Goal: Task Accomplishment & Management: Manage account settings

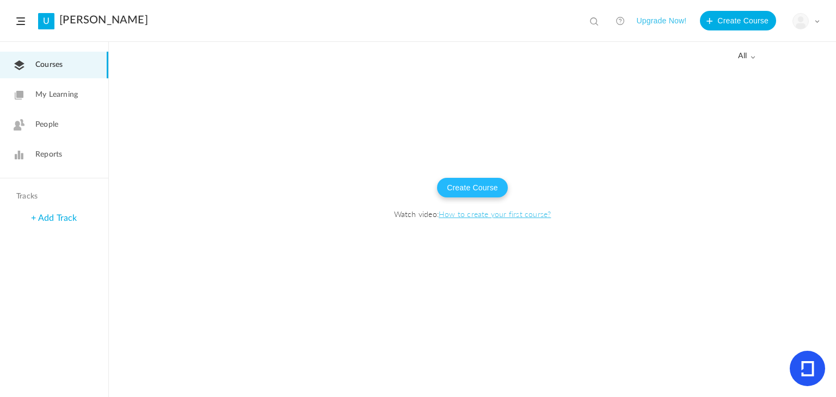
click at [444, 181] on button "Create Course" at bounding box center [472, 188] width 71 height 20
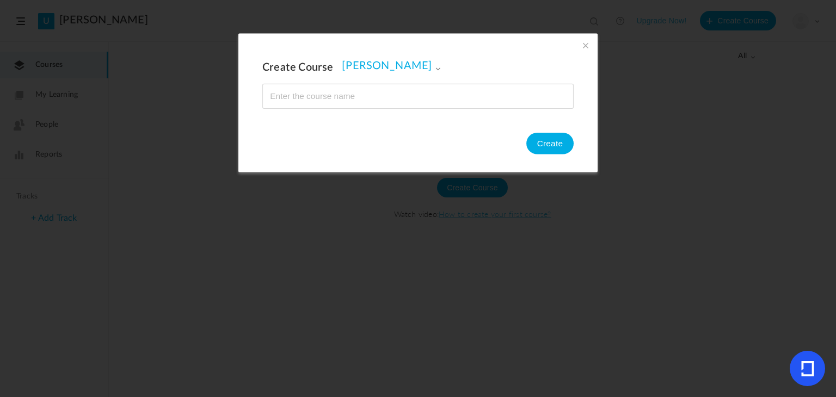
type input "+"
click at [286, 96] on input "name" at bounding box center [418, 96] width 310 height 24
type input "Ms [PERSON_NAME]"
click at [541, 153] on button "Create" at bounding box center [550, 144] width 47 height 22
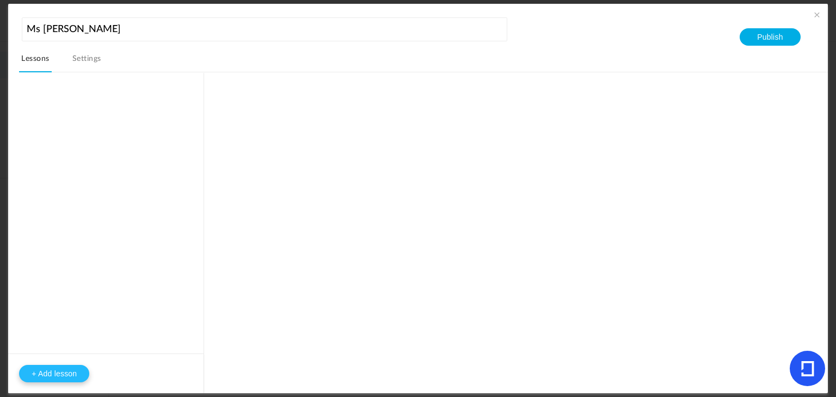
click at [46, 365] on button "+ Add lesson" at bounding box center [54, 373] width 70 height 17
type input "Lesson 1"
type input "0"
type input "Step 1"
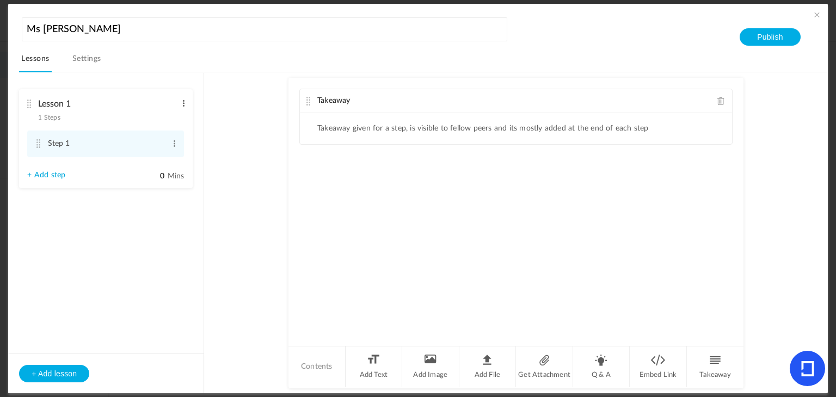
click at [185, 102] on span at bounding box center [184, 103] width 8 height 11
click at [172, 129] on link "Delete" at bounding box center [166, 134] width 42 height 13
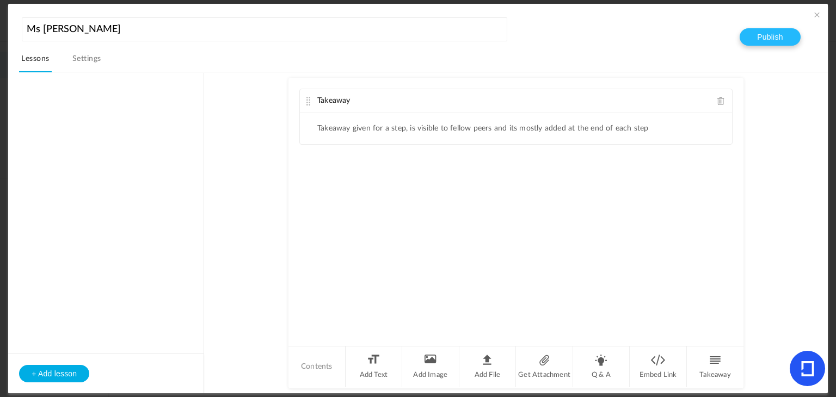
click at [761, 32] on button "Publish" at bounding box center [770, 36] width 60 height 17
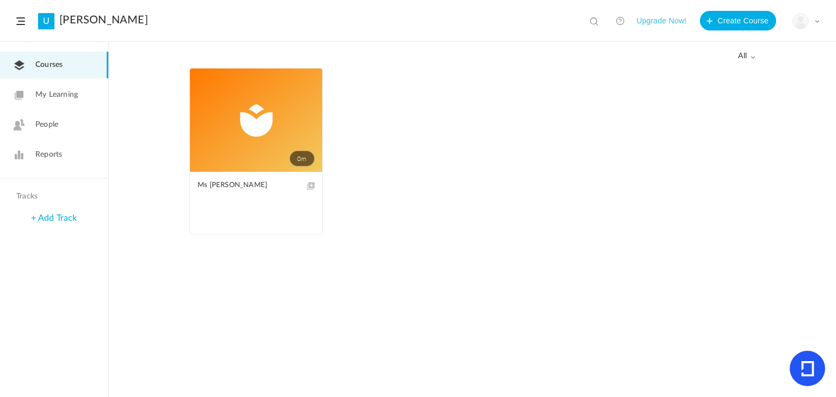
click at [284, 162] on link "0m" at bounding box center [256, 120] width 132 height 103
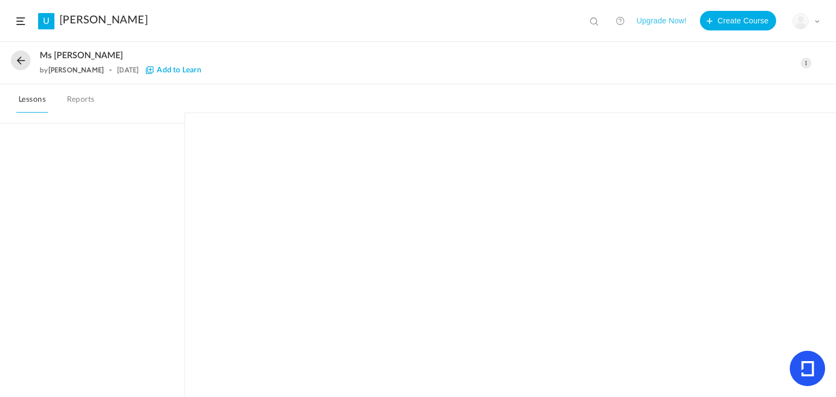
click at [804, 27] on img at bounding box center [800, 21] width 15 height 15
click at [585, 102] on nav "Lessons Reports" at bounding box center [418, 98] width 836 height 29
click at [7, 65] on div "Ms Danielle by Danielle Brook 15 Aug Add to Learn Edit Delete Move to draft" at bounding box center [418, 63] width 836 height 42
click at [22, 63] on button at bounding box center [21, 61] width 20 height 20
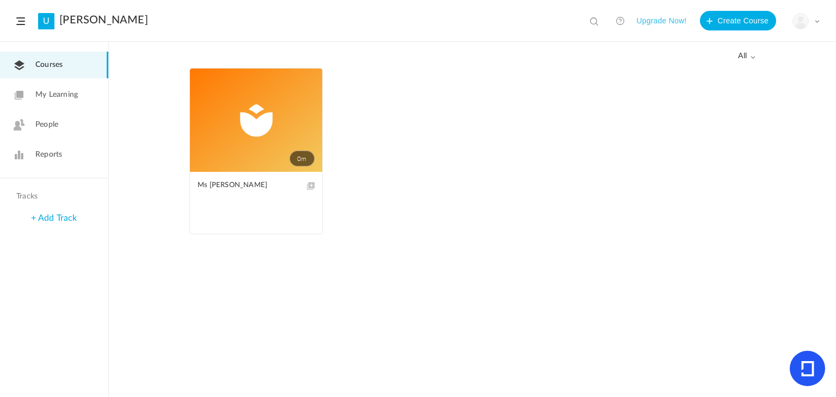
click at [0, 0] on span at bounding box center [0, 0] width 0 height 0
click at [0, 0] on link "Edit" at bounding box center [0, 0] width 0 height 0
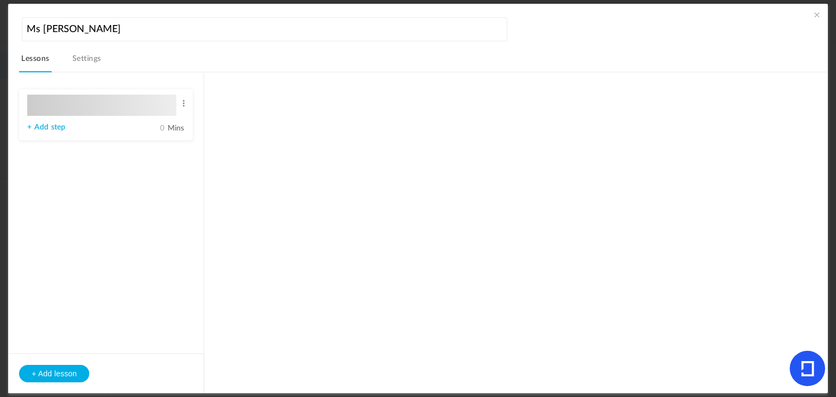
type input "Lesson 1"
type input "0"
click at [70, 59] on nav "Lessons Settings" at bounding box center [423, 61] width 809 height 21
type input "Step 1"
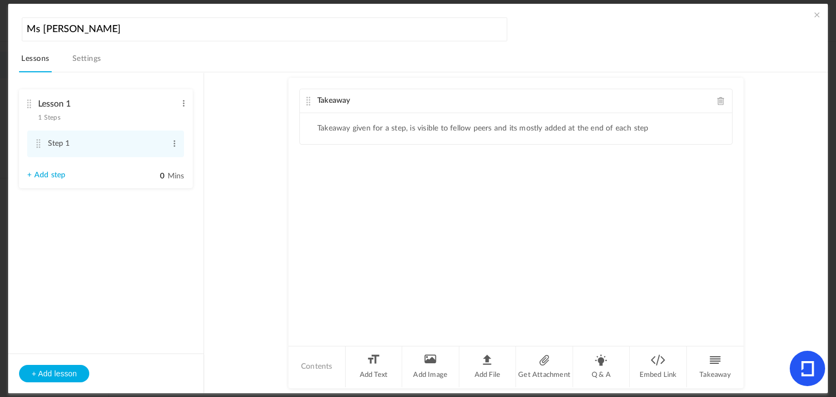
click at [76, 59] on link "Settings" at bounding box center [86, 62] width 33 height 21
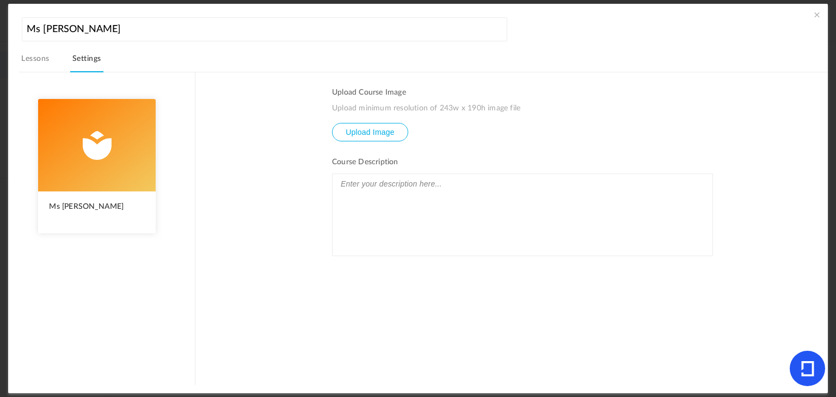
click at [376, 126] on input "file" at bounding box center [370, 140] width 75 height 33
click at [374, 134] on input "file" at bounding box center [370, 140] width 75 height 33
click at [371, 129] on input "file" at bounding box center [370, 140] width 75 height 33
click at [403, 124] on input "file" at bounding box center [370, 140] width 75 height 33
click at [397, 164] on h3 "Course Description" at bounding box center [522, 162] width 381 height 9
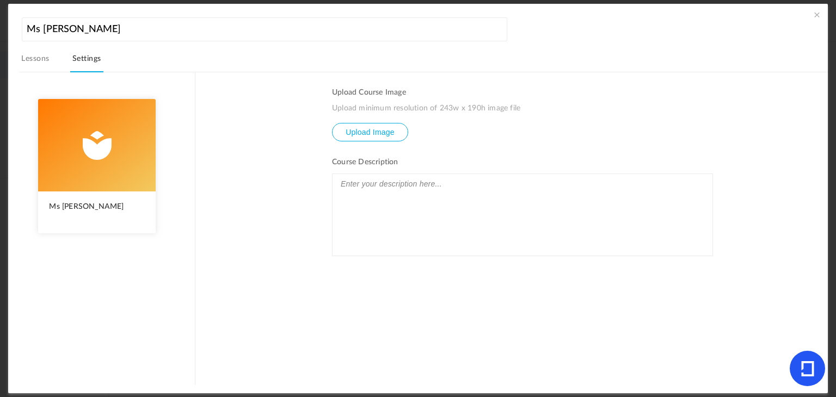
click at [387, 133] on input "file" at bounding box center [370, 140] width 75 height 33
click at [361, 154] on ul "Upload Course Image Upload minimum resolution of 243w x 190h image file Upload …" at bounding box center [522, 236] width 381 height 297
click at [358, 135] on input "file" at bounding box center [370, 140] width 75 height 33
click at [343, 139] on input "file" at bounding box center [370, 140] width 75 height 33
type input "C:\fakepath\2025-08-15 10_54_30-adaptive u.png"
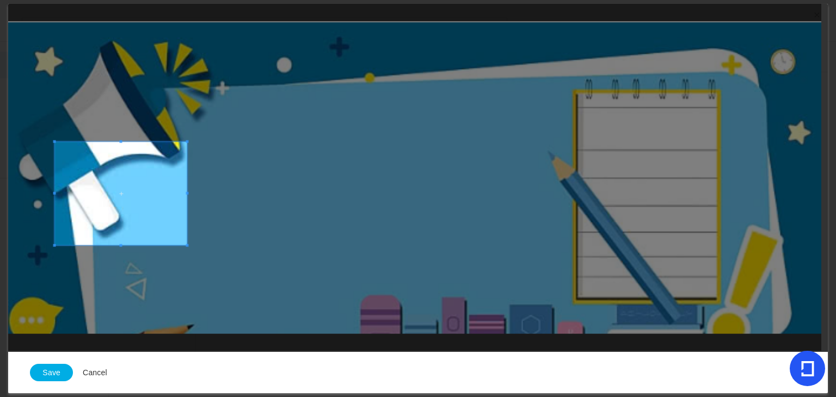
click at [817, 54] on div at bounding box center [414, 177] width 813 height 347
click at [797, 31] on div at bounding box center [414, 177] width 813 height 347
click at [798, 360] on icon at bounding box center [807, 368] width 35 height 35
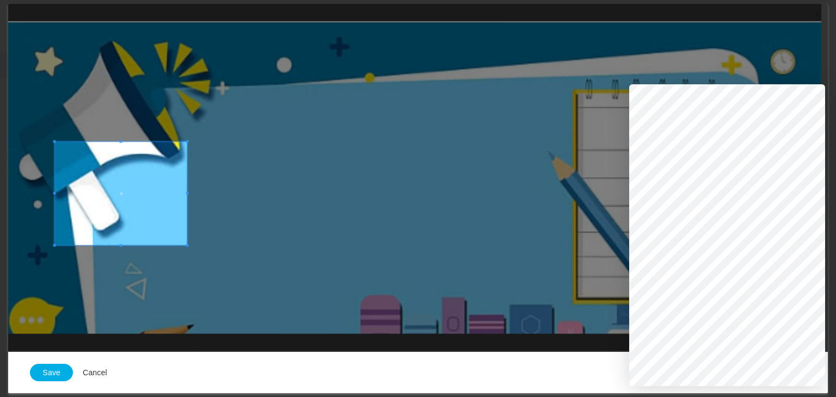
click at [93, 370] on button "Cancel" at bounding box center [95, 373] width 44 height 20
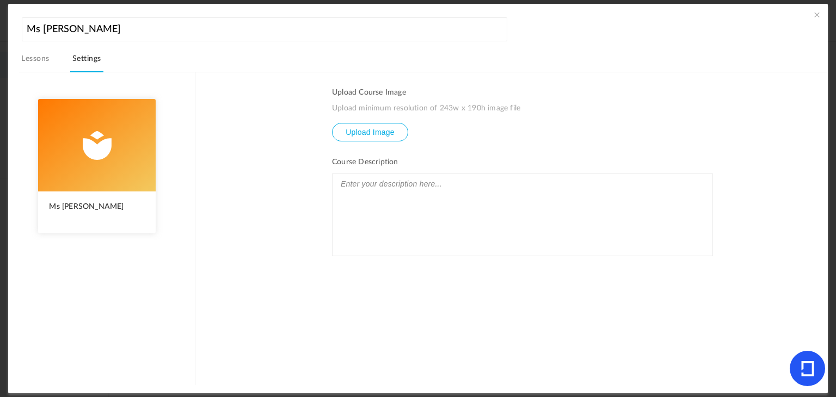
click at [347, 132] on input "file" at bounding box center [370, 140] width 75 height 33
type input "C:\fakepath\2025-08-15 10_56_28- adaptive u.png"
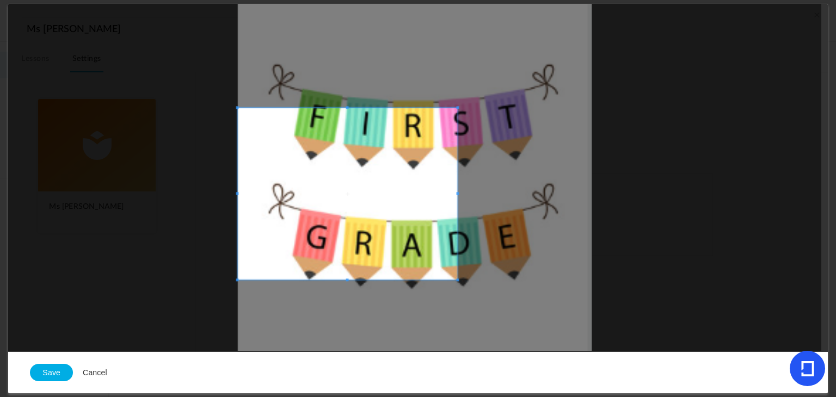
click at [333, 351] on div "Save Cancel" at bounding box center [417, 177] width 819 height 347
click at [357, 323] on div at bounding box center [414, 177] width 813 height 347
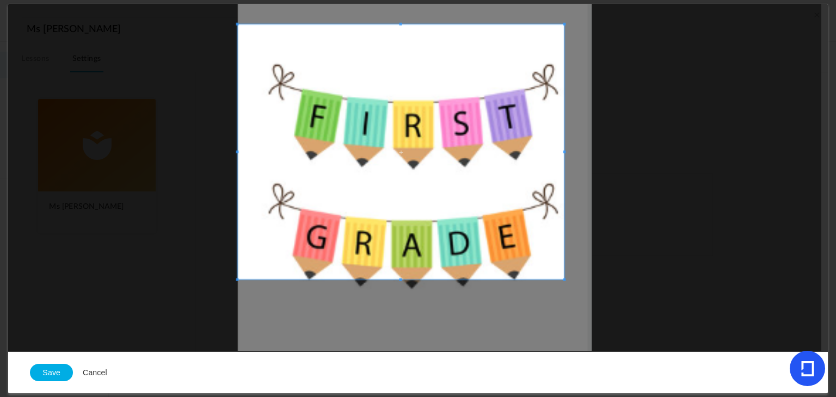
click at [579, 22] on div at bounding box center [414, 177] width 813 height 347
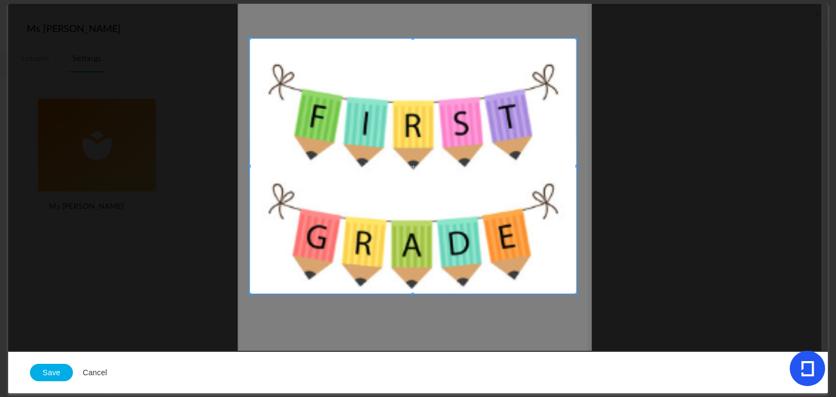
click at [501, 91] on span at bounding box center [413, 166] width 327 height 255
click at [38, 374] on button "Save" at bounding box center [51, 372] width 43 height 17
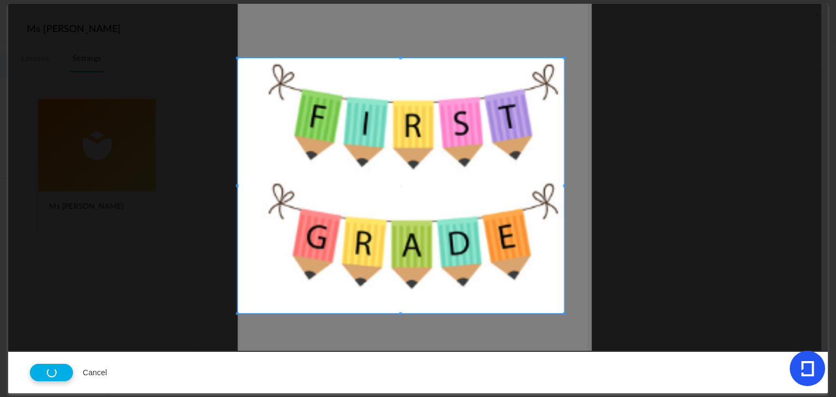
click at [69, 231] on div at bounding box center [414, 177] width 813 height 347
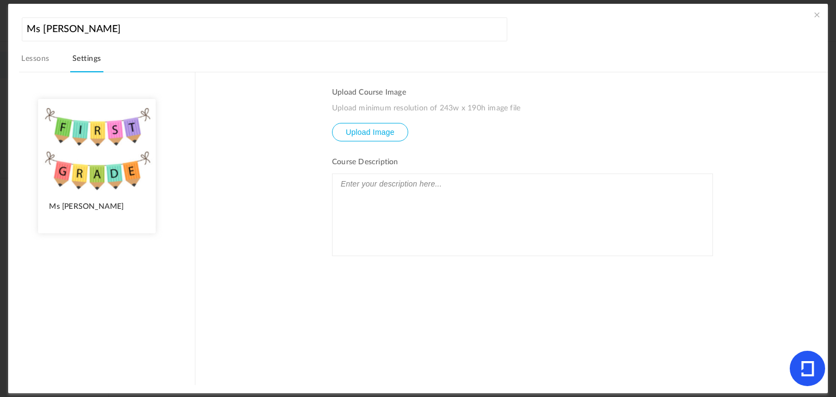
click at [388, 189] on p at bounding box center [522, 184] width 369 height 14
click at [228, 179] on section "Upload Course Image Upload minimum resolution of 243w x 190h image file Upload …" at bounding box center [511, 228] width 632 height 313
click at [806, 376] on icon at bounding box center [807, 368] width 35 height 35
click at [516, 181] on p "Welcome to Ms. Danielle's 1st grade class" at bounding box center [522, 184] width 369 height 14
click at [371, 231] on div "Welcome to Ms. [PERSON_NAME]'s 1st grade class! I am so excited to have you guy…" at bounding box center [523, 215] width 380 height 82
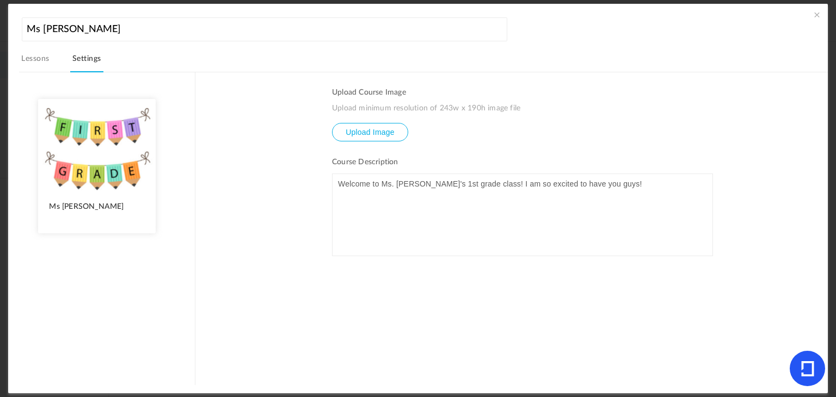
click at [43, 65] on link "Lessons" at bounding box center [35, 62] width 32 height 21
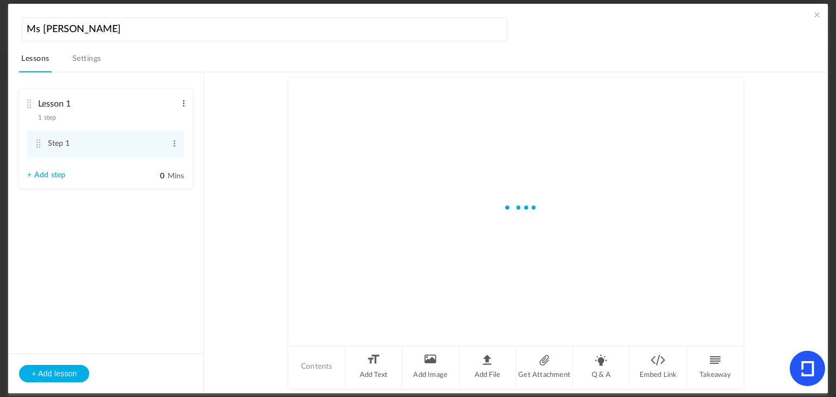
click at [187, 101] on span at bounding box center [184, 103] width 8 height 11
click at [174, 137] on link "Delete" at bounding box center [166, 134] width 42 height 13
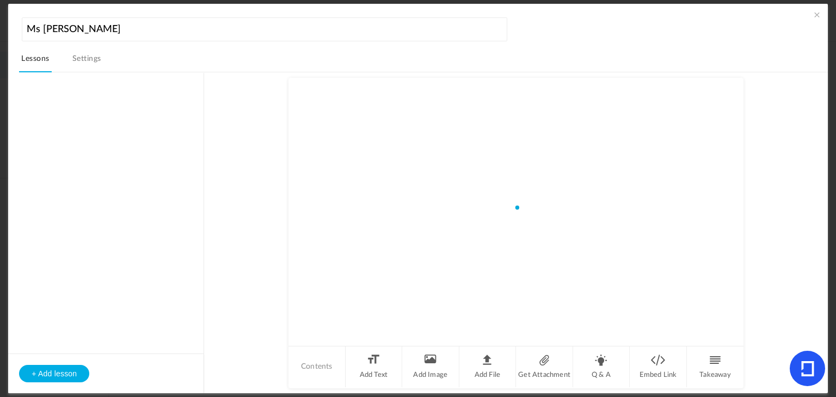
click at [819, 9] on div "Ms Danielle Lessons Settings Publish + Add lesson Contents Add Text Add Image A…" at bounding box center [417, 198] width 819 height 389
click at [818, 15] on span at bounding box center [817, 14] width 11 height 11
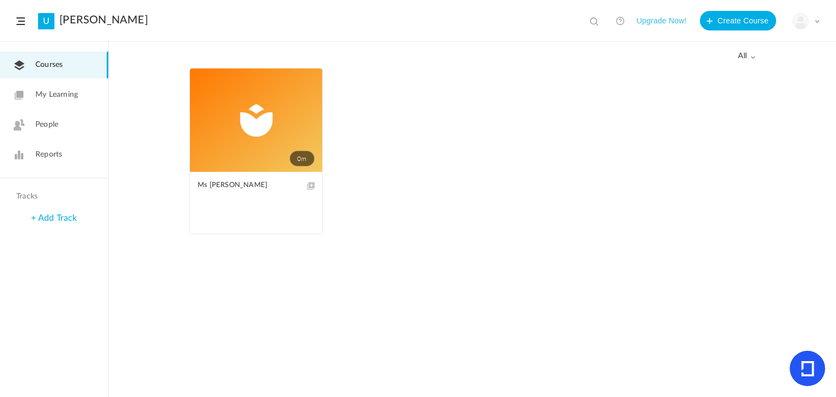
click at [246, 174] on figcaption "Ms [PERSON_NAME]" at bounding box center [256, 203] width 132 height 62
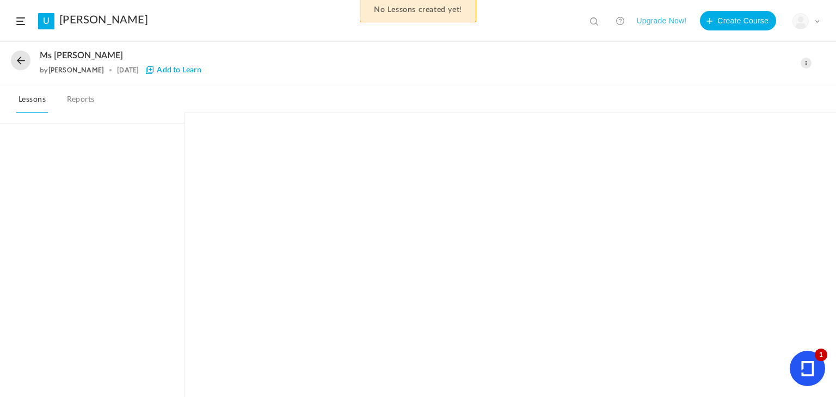
click at [794, 28] on div "My Profile University Settings Current Plan Logout" at bounding box center [806, 21] width 27 height 16
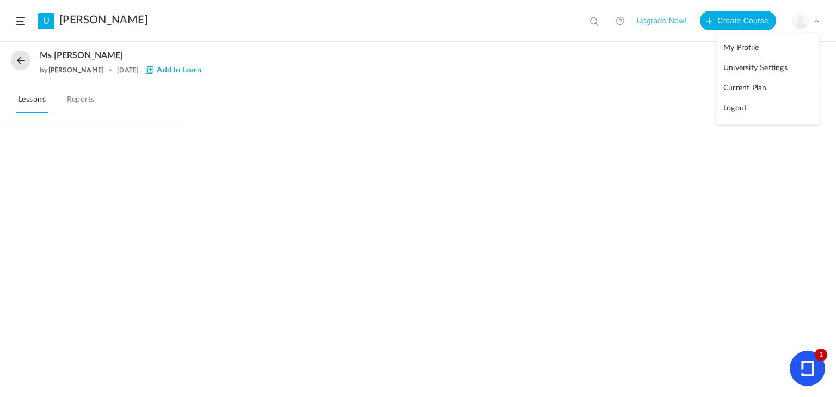
click at [781, 45] on link "My Profile" at bounding box center [768, 48] width 102 height 20
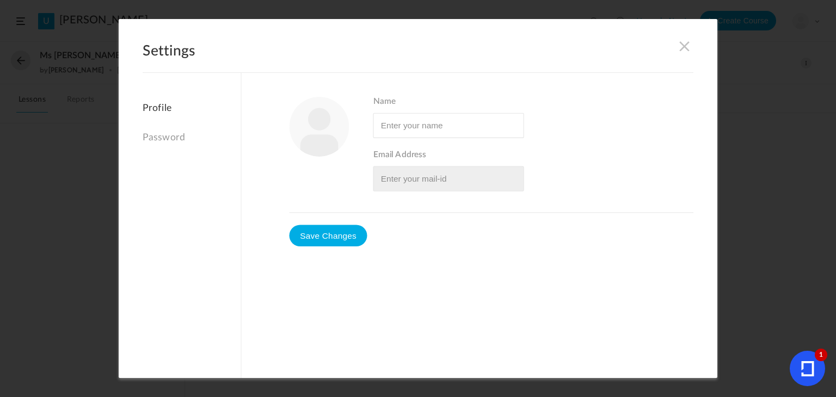
type input "[PERSON_NAME]"
type input "peytonblake13@gmail.com"
click at [316, 127] on img at bounding box center [320, 127] width 60 height 60
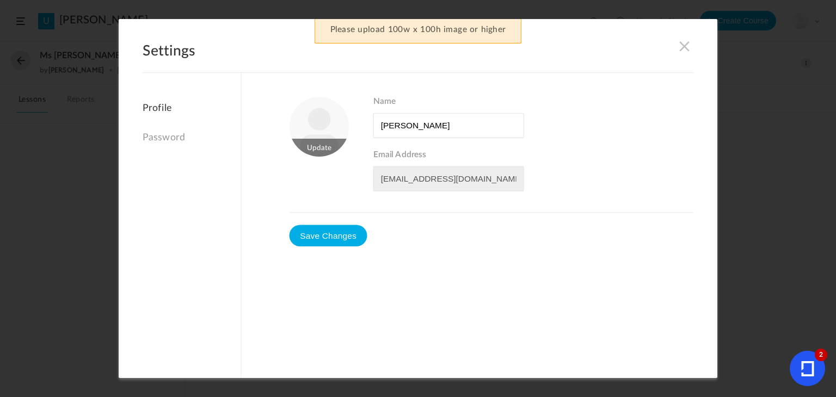
click at [335, 141] on figure at bounding box center [320, 127] width 60 height 60
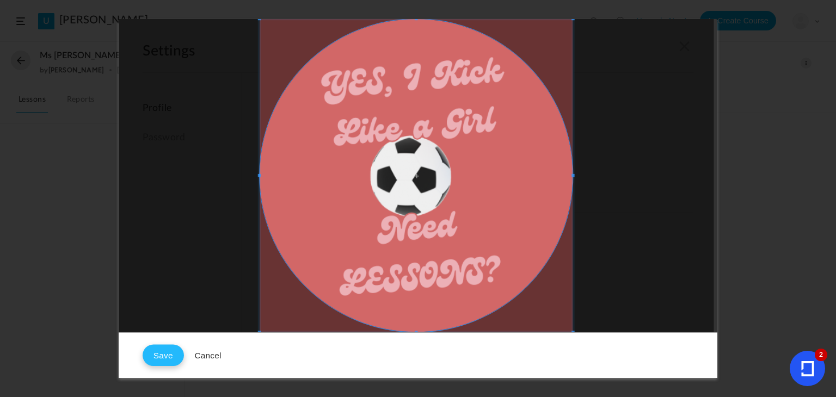
click at [161, 364] on button "Save" at bounding box center [163, 356] width 41 height 22
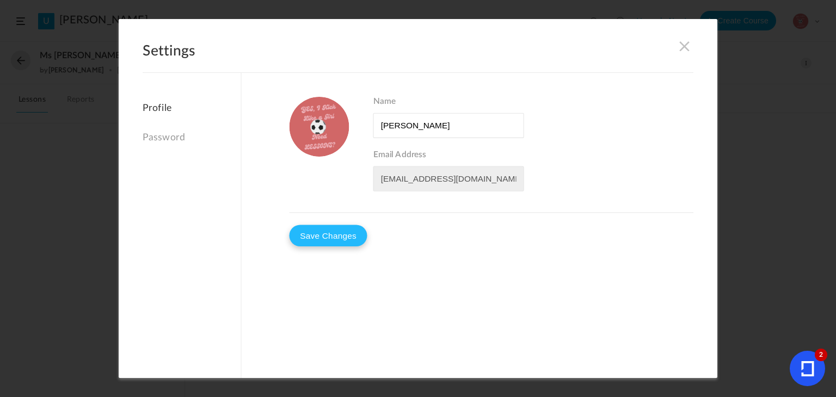
click at [317, 242] on button "Save Changes" at bounding box center [329, 236] width 78 height 22
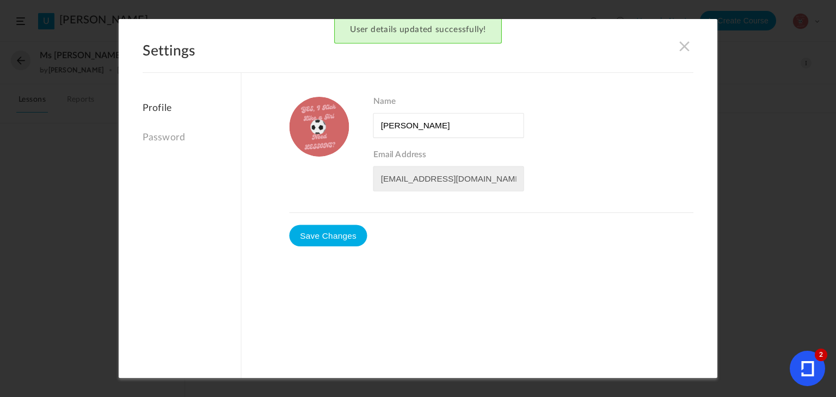
click at [684, 48] on span at bounding box center [685, 46] width 12 height 12
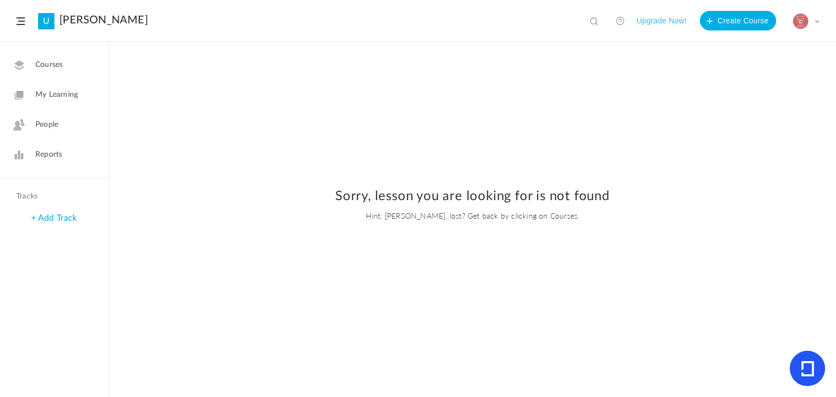
click at [47, 25] on link "U" at bounding box center [46, 21] width 16 height 16
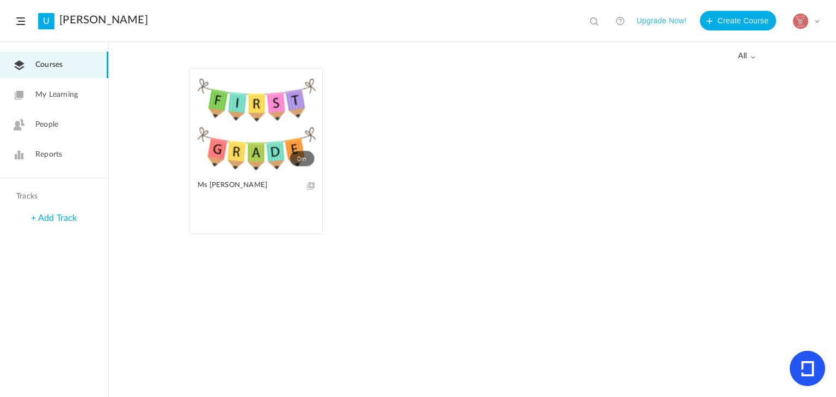
click at [271, 145] on link "0m" at bounding box center [256, 120] width 132 height 103
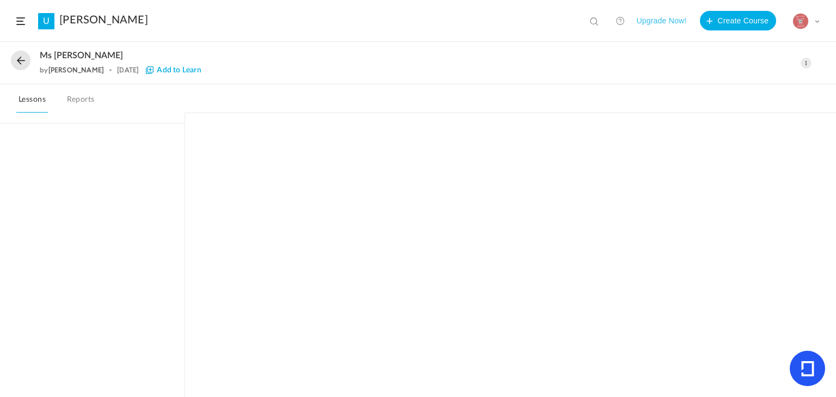
click at [166, 72] on span "Add to Learn" at bounding box center [173, 70] width 55 height 8
click at [166, 72] on span "Added To Learn" at bounding box center [178, 70] width 64 height 8
click at [807, 67] on span at bounding box center [806, 63] width 11 height 11
click at [656, 90] on nav "Lessons Reports" at bounding box center [418, 98] width 836 height 29
click at [819, 372] on icon at bounding box center [807, 368] width 35 height 35
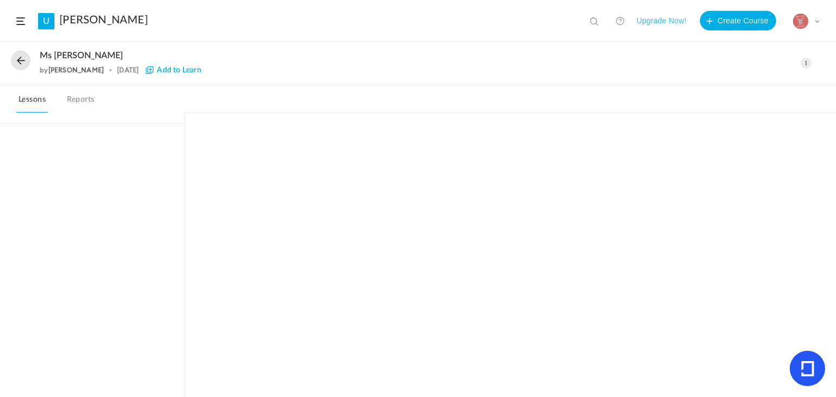
click at [809, 66] on span at bounding box center [806, 63] width 11 height 11
click at [768, 84] on link "Edit" at bounding box center [760, 87] width 102 height 20
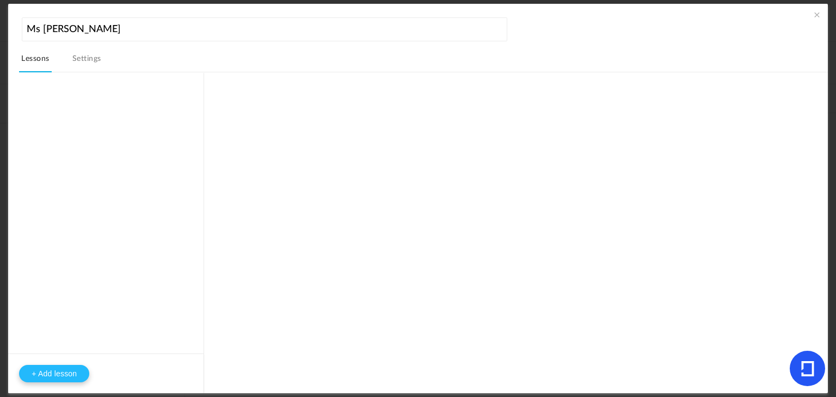
click at [65, 379] on button "+ Add lesson" at bounding box center [54, 373] width 70 height 17
type input "Lesson 1"
type input "0"
click at [181, 105] on span at bounding box center [184, 103] width 8 height 11
click at [175, 193] on aside "Lesson 1 Edit Delete + Add step 0 Mins + Add lesson" at bounding box center [106, 233] width 196 height 320
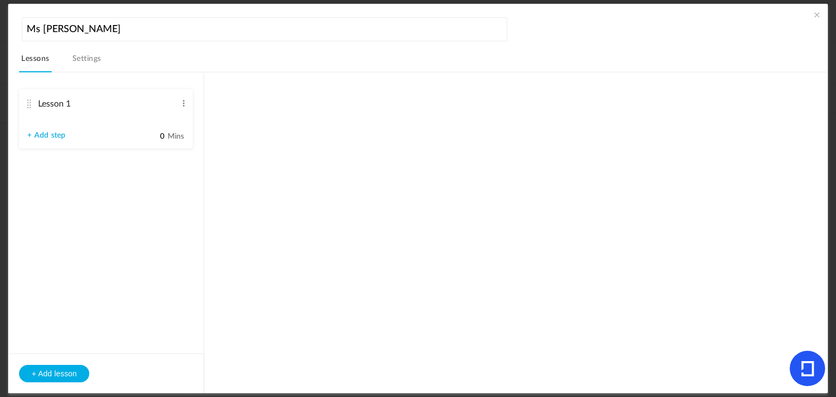
click at [185, 100] on span at bounding box center [184, 103] width 8 height 11
click at [166, 117] on link "Edit" at bounding box center [166, 121] width 42 height 13
click at [813, 377] on icon at bounding box center [807, 368] width 35 height 35
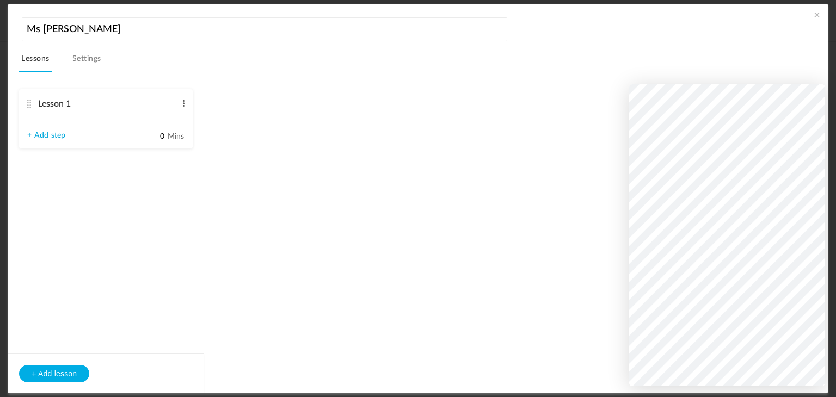
click at [183, 106] on span at bounding box center [184, 103] width 8 height 11
click at [172, 118] on link "Edit" at bounding box center [166, 121] width 42 height 13
type input "L"
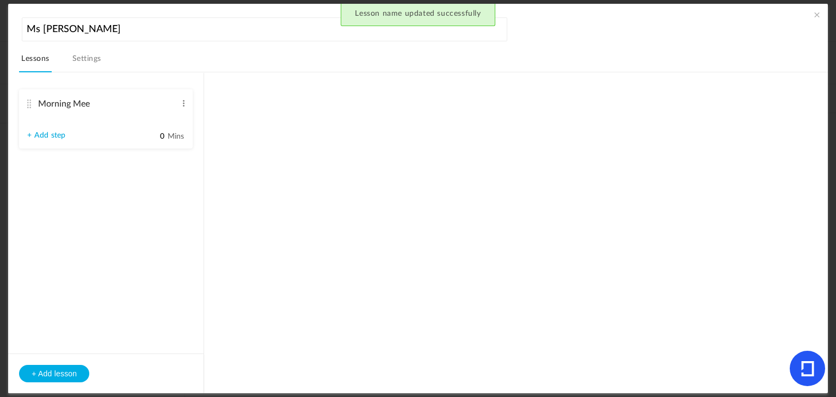
click at [183, 108] on span at bounding box center [184, 103] width 8 height 11
click at [170, 117] on link "Edit" at bounding box center [166, 121] width 42 height 13
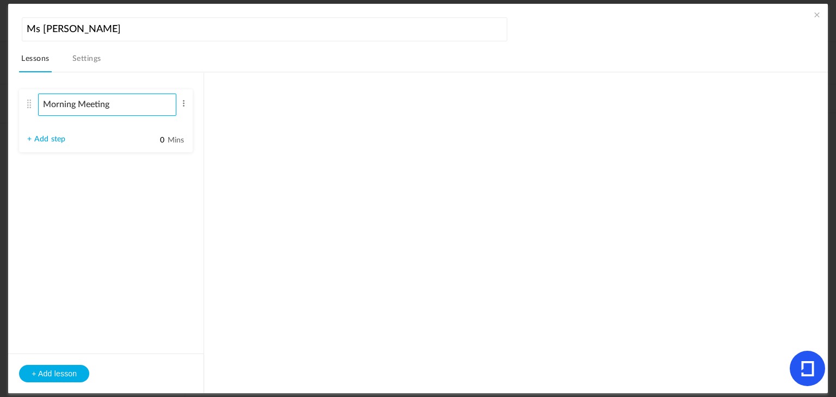
type input "Morning Meeting"
click at [52, 140] on link "+ Add step" at bounding box center [46, 139] width 38 height 9
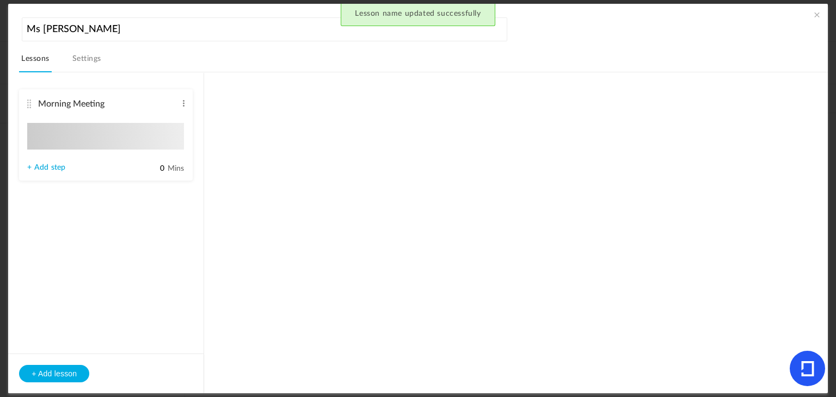
type input "Step 1"
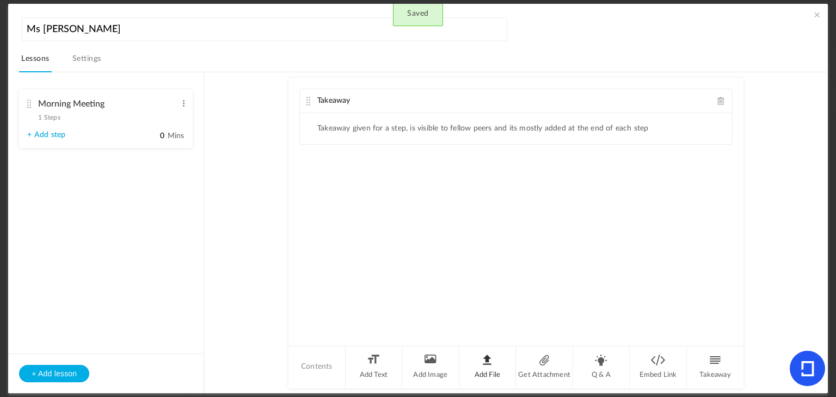
click at [474, 370] on li "Add File" at bounding box center [488, 367] width 57 height 41
click at [553, 365] on li "Get Attachment" at bounding box center [544, 367] width 57 height 41
click at [410, 250] on ul "Get Any file" at bounding box center [516, 249] width 432 height 32
click at [553, 377] on li "Get Attachment" at bounding box center [544, 367] width 57 height 41
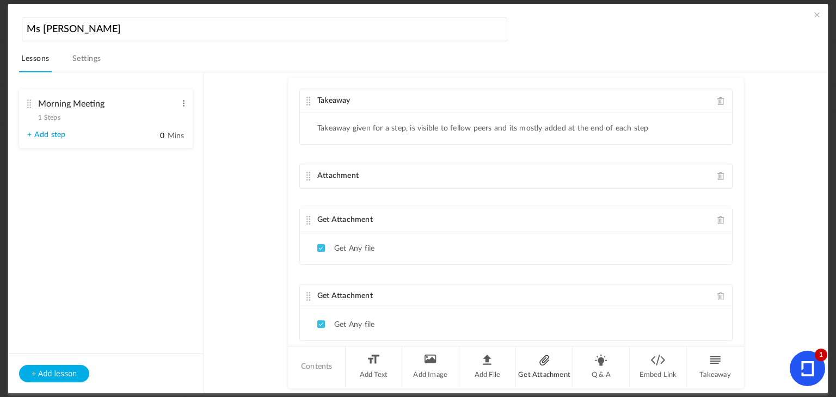
scroll to position [23, 0]
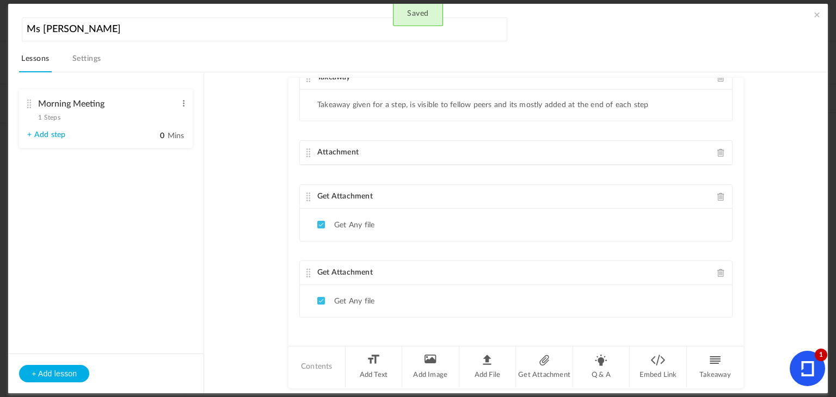
click at [719, 272] on span at bounding box center [722, 273] width 8 height 8
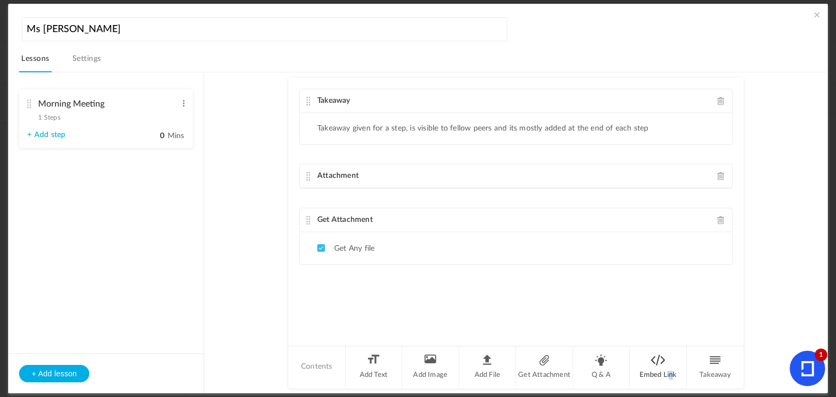
click at [671, 382] on li "Embed Link" at bounding box center [658, 367] width 57 height 41
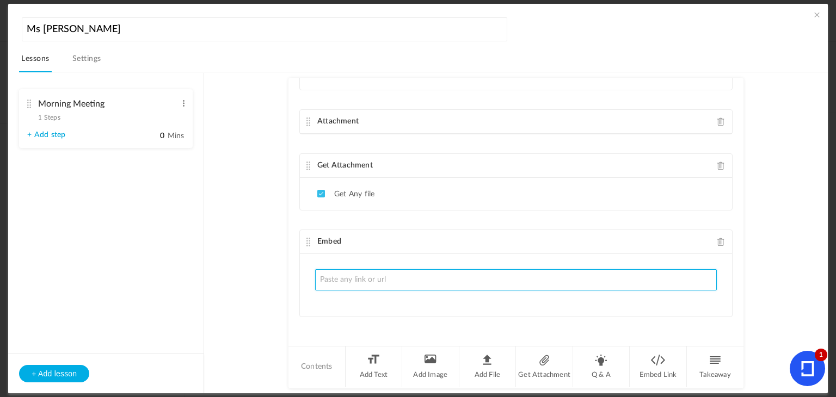
paste input "https://docs.google.com/presentation/d/1cPii3VLMg6Ah7CQZ_o1XyDqAxpgwOAlgyqFT1nF…"
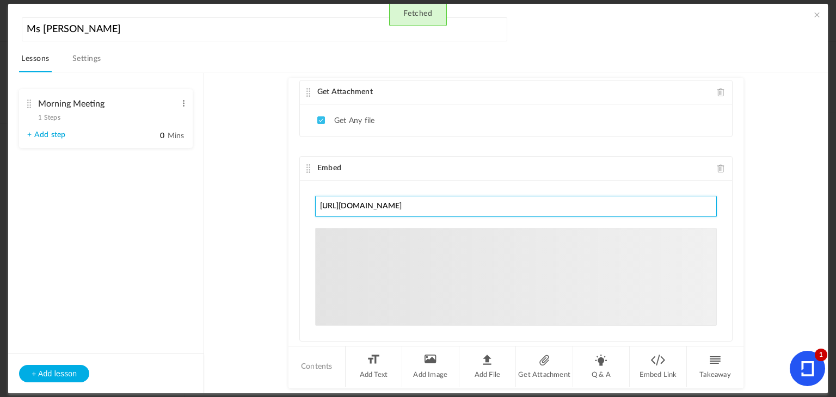
scroll to position [152, 0]
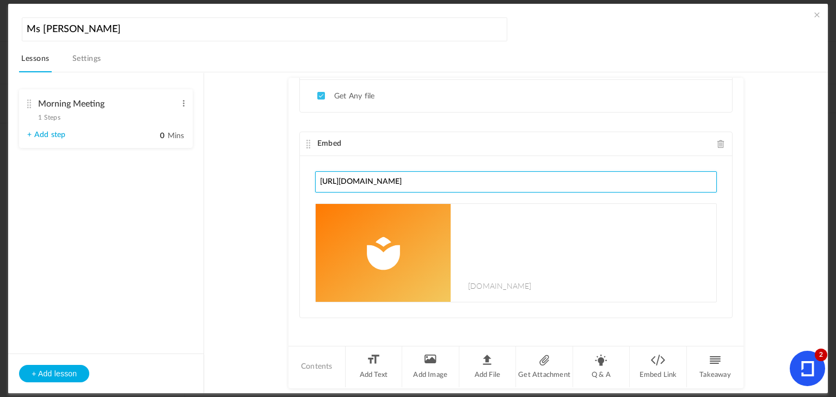
type input "https://docs.google.com/presentation/d/1cPii3VLMg6Ah7CQZ_o1XyDqAxpgwOAlgyqFT1nF…"
click at [272, 201] on au-course-substep "Takeaway Takeaway given for a step, is visible to fellow peers and its mostly a…" at bounding box center [515, 232] width 597 height 321
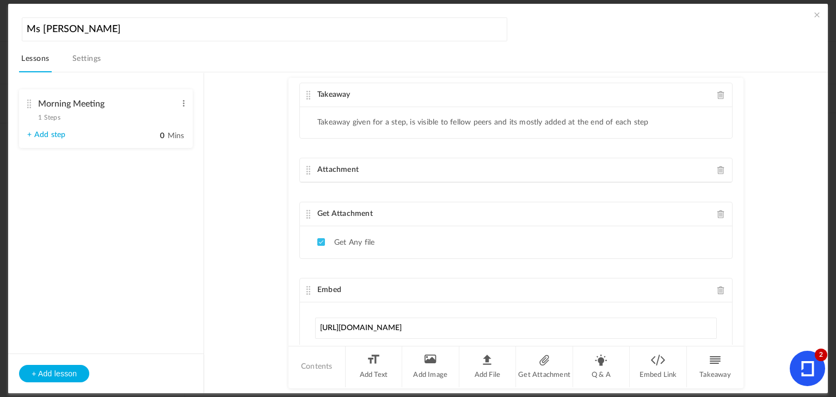
scroll to position [0, 0]
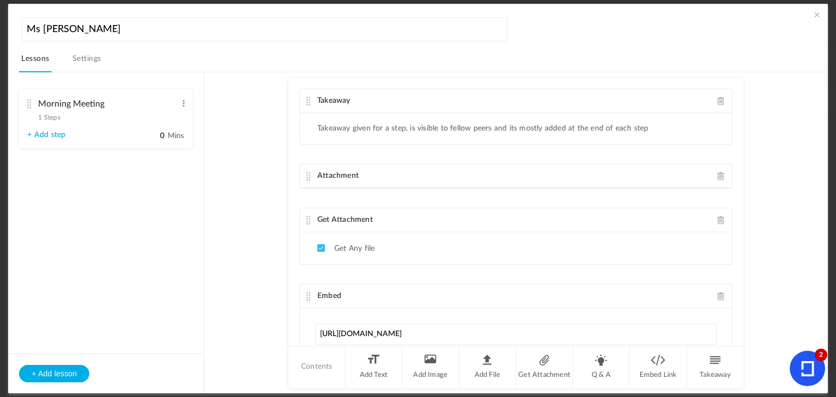
click at [817, 376] on icon at bounding box center [807, 368] width 35 height 35
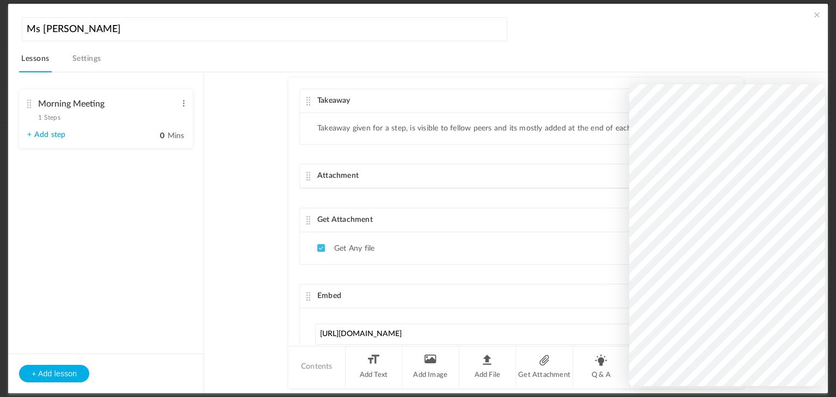
click at [762, 82] on au-course-substep "Takeaway Takeaway given for a step, is visible to fellow peers and its mostly a…" at bounding box center [515, 232] width 597 height 321
drag, startPoint x: 764, startPoint y: 83, endPoint x: 773, endPoint y: 82, distance: 8.3
click at [773, 82] on au-course-substep "Takeaway Takeaway given for a step, is visible to fellow peers and its mostly a…" at bounding box center [515, 232] width 597 height 321
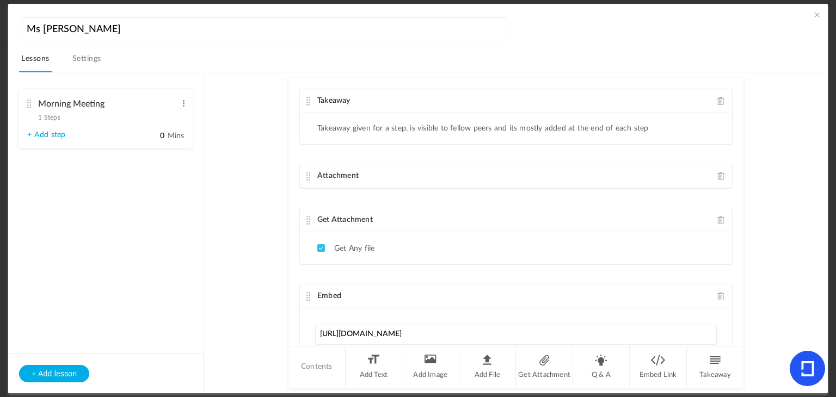
scroll to position [153, 0]
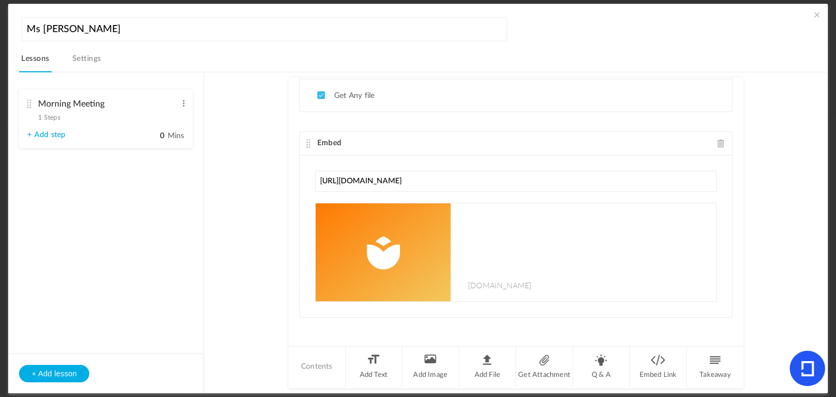
click at [64, 372] on button "+ Add lesson" at bounding box center [54, 373] width 70 height 17
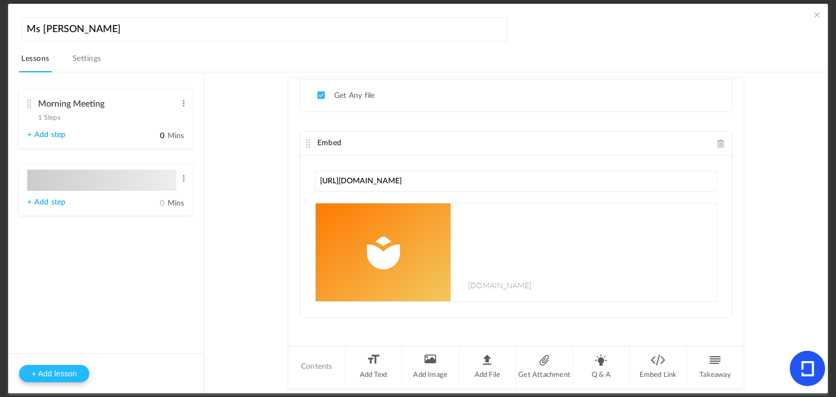
type input "Lesson 2"
type input "0"
click at [183, 175] on span at bounding box center [184, 178] width 8 height 11
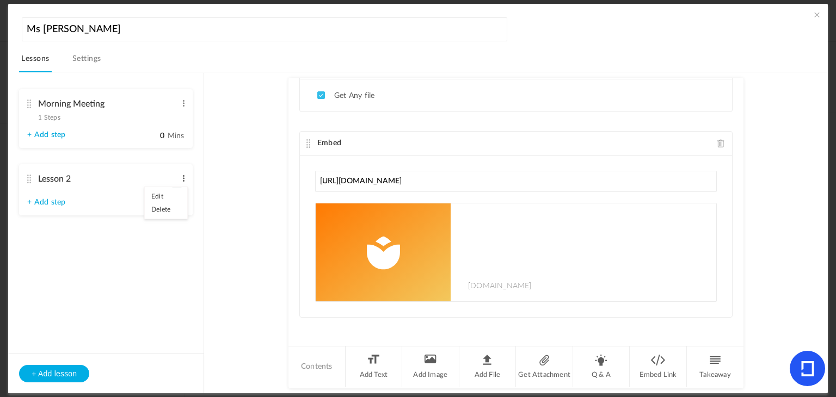
click at [176, 210] on link "Delete" at bounding box center [166, 209] width 42 height 13
click at [812, 10] on span at bounding box center [817, 14] width 11 height 11
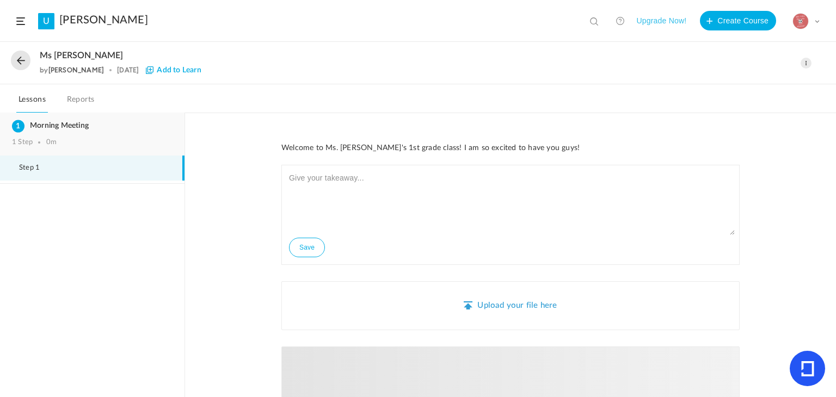
click at [101, 127] on h3 "Morning Meeting" at bounding box center [92, 125] width 161 height 9
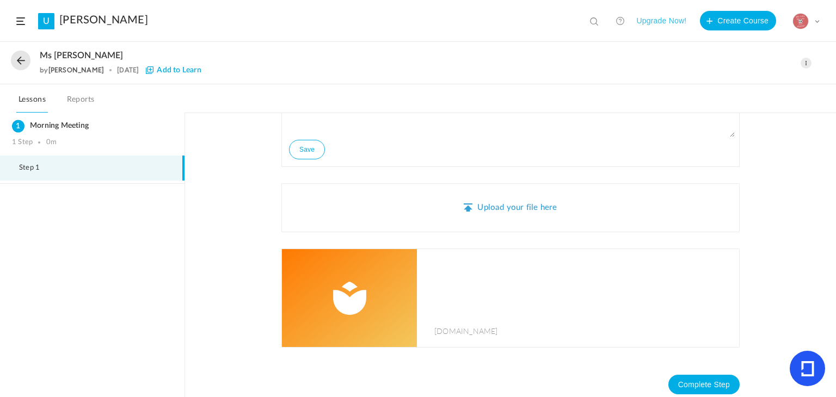
scroll to position [110, 0]
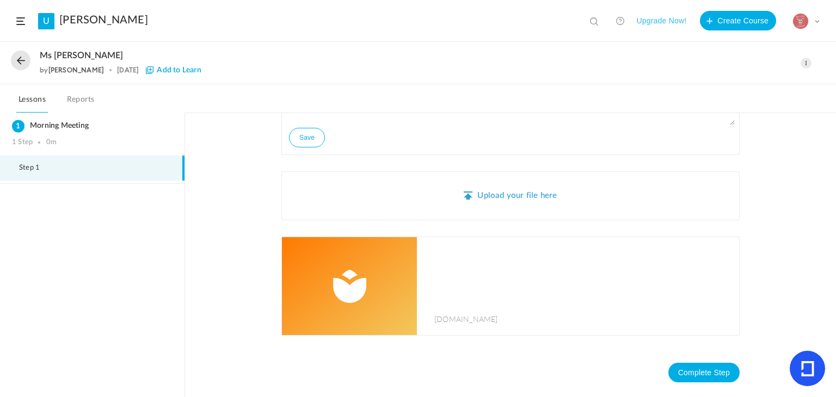
click at [351, 270] on img at bounding box center [349, 286] width 135 height 98
click at [17, 21] on span at bounding box center [20, 21] width 9 height 8
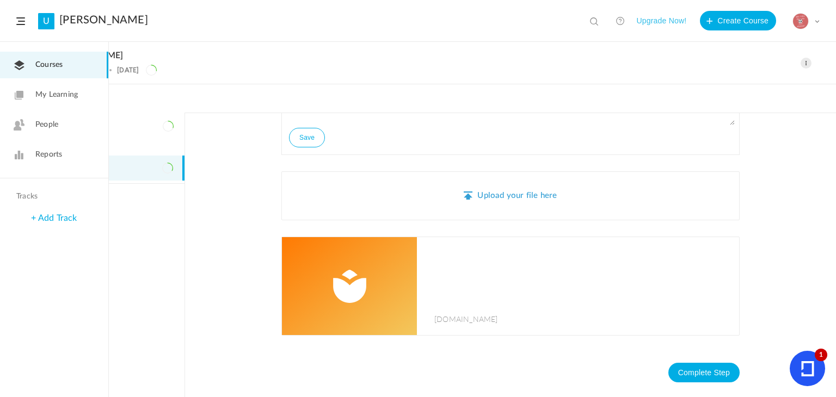
click at [47, 118] on link "People" at bounding box center [54, 125] width 108 height 27
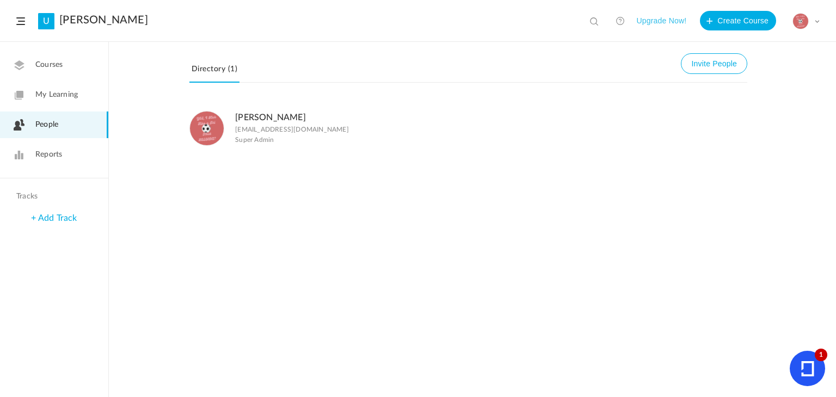
click at [816, 373] on icon at bounding box center [807, 368] width 35 height 35
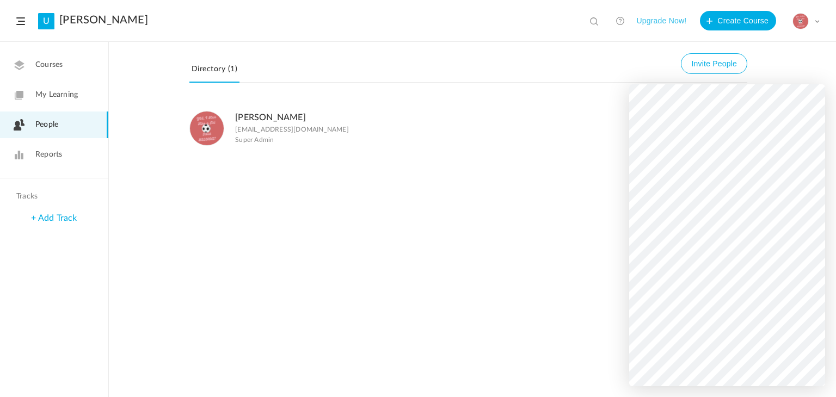
click at [723, 59] on button "Invite People" at bounding box center [714, 63] width 66 height 21
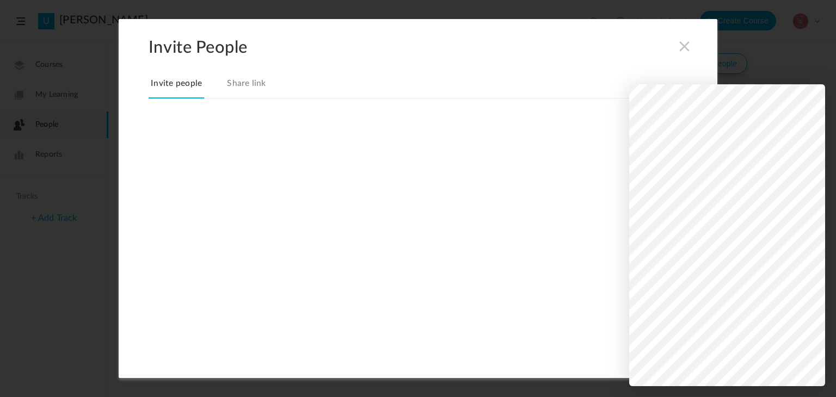
click at [165, 76] on link "Invite people" at bounding box center [177, 87] width 56 height 23
click at [167, 132] on input at bounding box center [210, 132] width 108 height 19
type input "carsynblake14@gmail.com"
click at [170, 156] on input "file" at bounding box center [185, 192] width 73 height 73
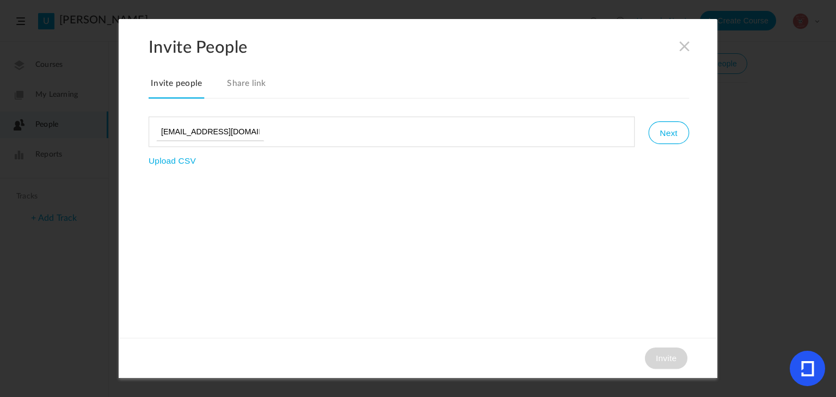
click at [678, 135] on button "Next" at bounding box center [669, 132] width 40 height 23
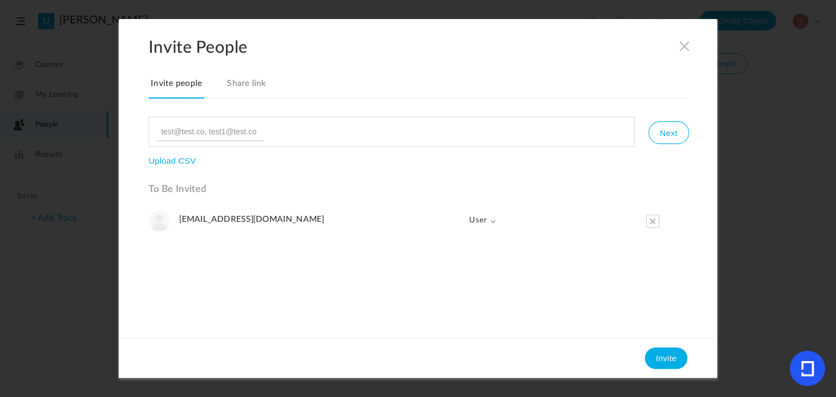
click at [681, 46] on span at bounding box center [685, 46] width 12 height 12
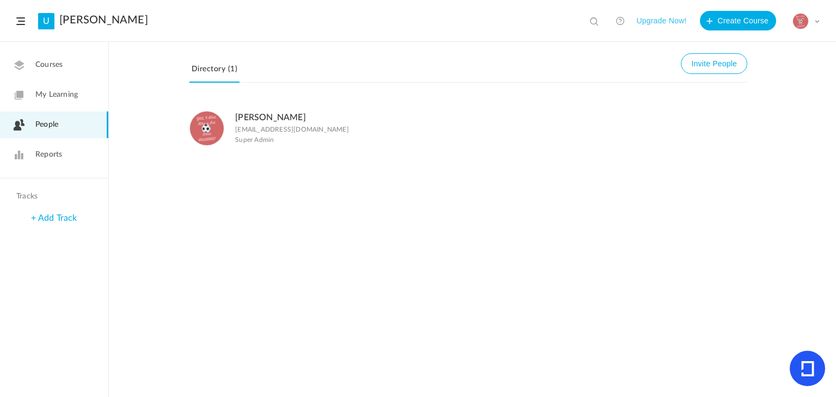
click at [69, 145] on link "Reports" at bounding box center [54, 155] width 108 height 27
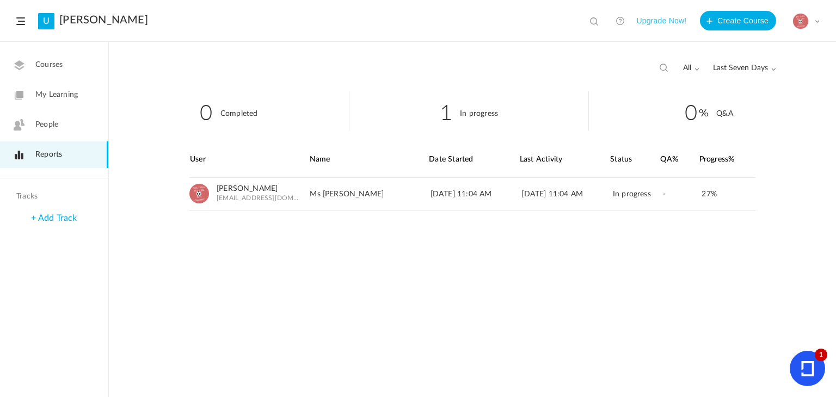
click at [44, 93] on span "My Learning" at bounding box center [56, 94] width 42 height 11
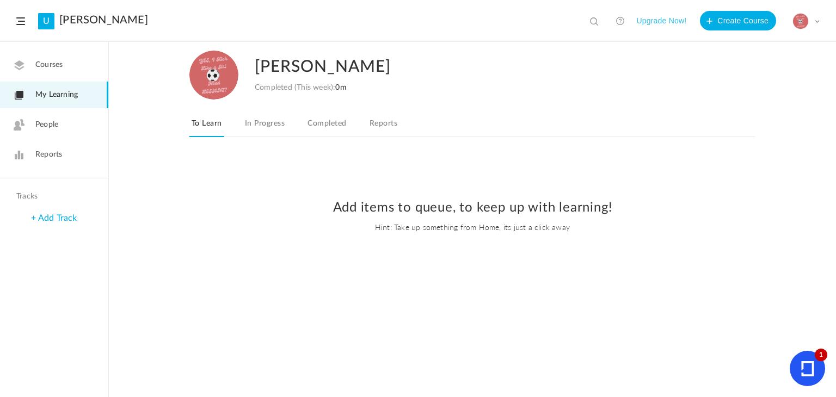
click at [53, 74] on link "Courses" at bounding box center [54, 65] width 108 height 27
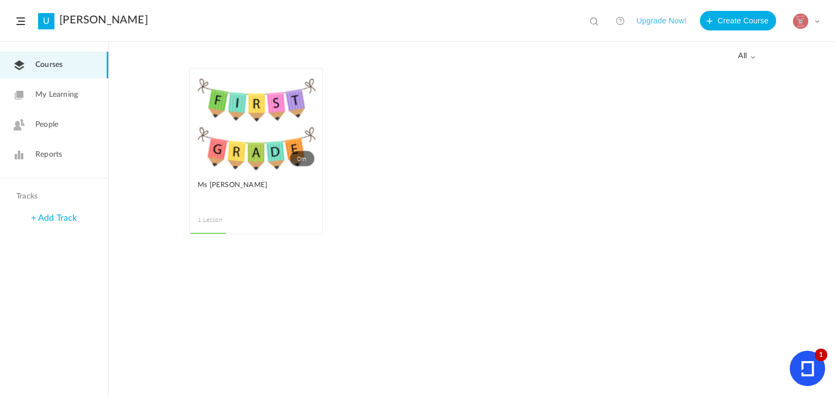
click at [258, 213] on figcaption "Ms Danielle 1 Lesson" at bounding box center [256, 203] width 132 height 62
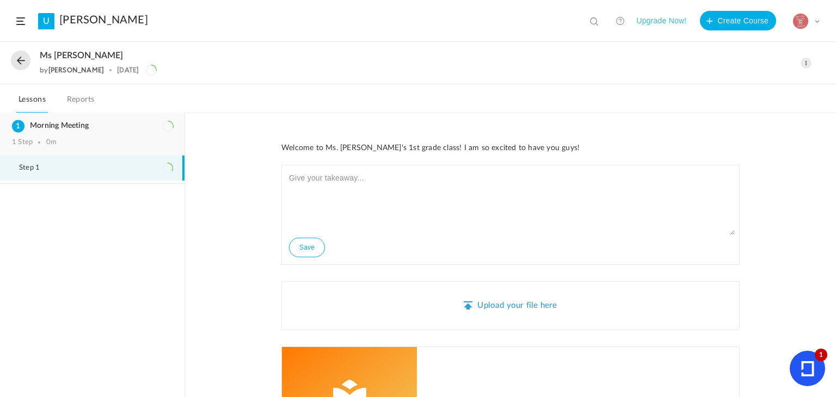
click at [65, 127] on h3 "Morning Meeting" at bounding box center [92, 125] width 161 height 9
click at [817, 362] on icon at bounding box center [807, 368] width 35 height 35
click at [105, 119] on div "Morning Meeting 1 Step 0m" at bounding box center [92, 134] width 185 height 43
click at [809, 60] on span at bounding box center [806, 63] width 11 height 11
click at [764, 93] on link "Edit" at bounding box center [760, 87] width 102 height 20
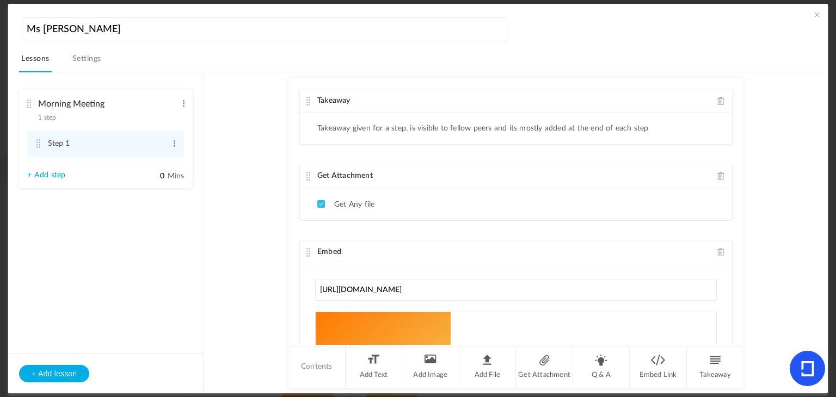
click at [74, 387] on div "+ Add lesson" at bounding box center [105, 374] width 195 height 40
click at [63, 366] on button "+ Add lesson" at bounding box center [54, 373] width 70 height 17
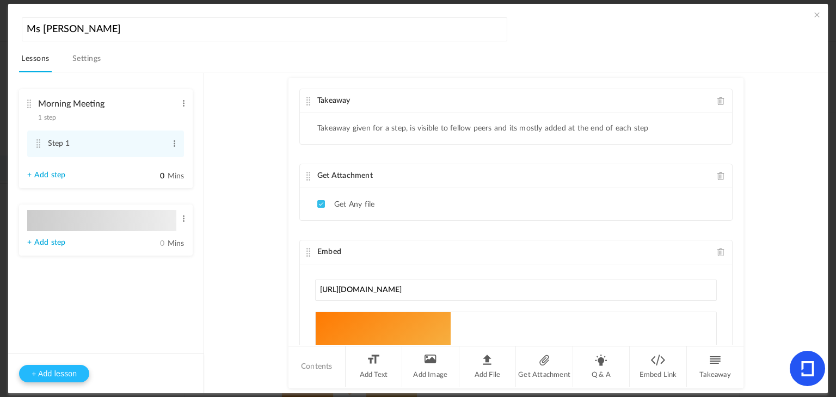
type input "Lesson 2"
type input "0"
type input "Step 1"
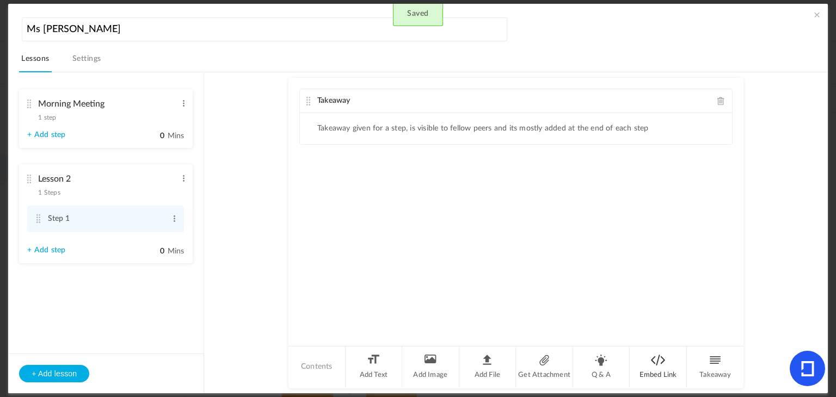
click at [656, 368] on li "Embed Link" at bounding box center [658, 367] width 57 height 41
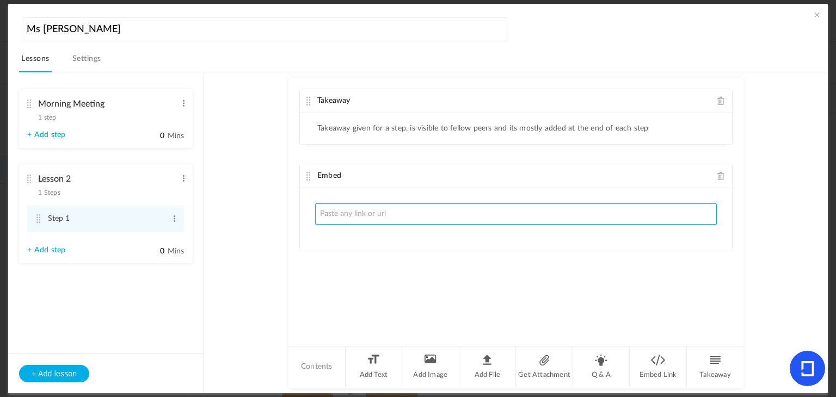
paste input "https://docs.google.com/presentation/d/19FLyjwZVEHsyvn0UrP8Xe4pT_G4vjorZYtYEPdO…"
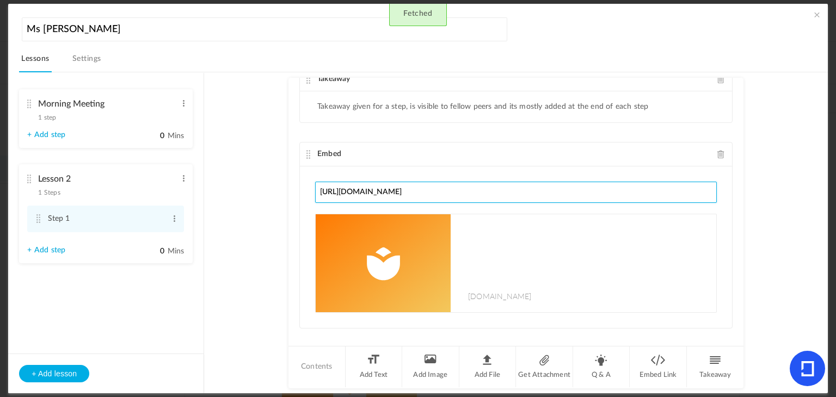
scroll to position [34, 0]
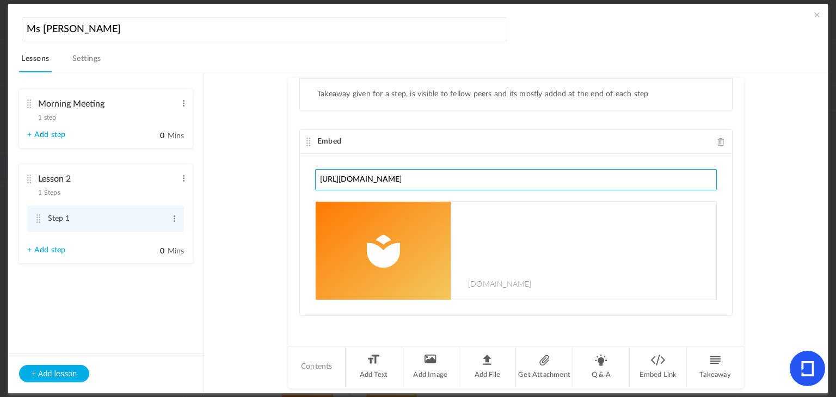
type input "https://docs.google.com/presentation/d/19FLyjwZVEHsyvn0UrP8Xe4pT_G4vjorZYtYEPdO…"
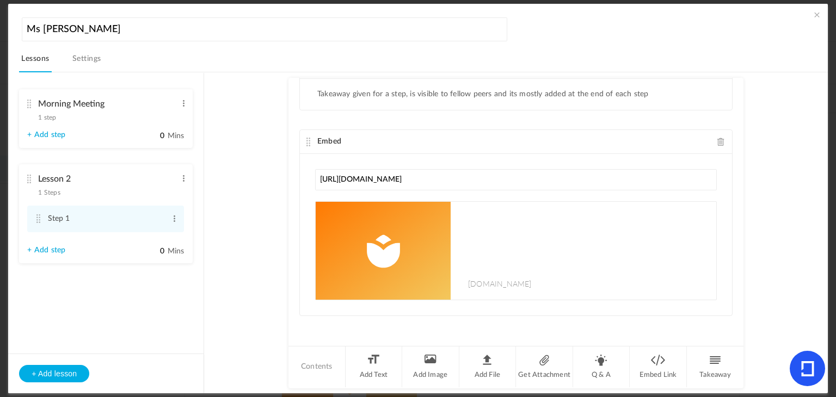
click at [280, 299] on au-course-substep "Takeaway Takeaway given for a step, is visible to fellow peers and its mostly a…" at bounding box center [515, 232] width 597 height 321
click at [237, 289] on au-course-substep "Takeaway Takeaway given for a step, is visible to fellow peers and its mostly a…" at bounding box center [515, 232] width 597 height 321
click at [399, 255] on img at bounding box center [383, 251] width 135 height 98
click at [183, 183] on span at bounding box center [184, 178] width 8 height 11
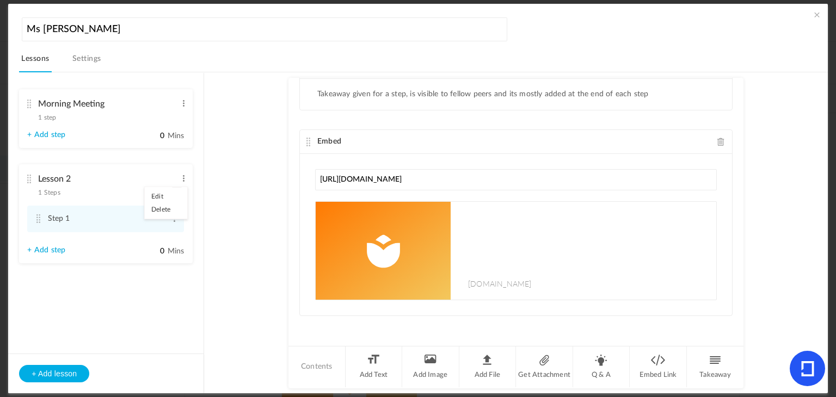
click at [175, 199] on link "Edit" at bounding box center [166, 196] width 42 height 13
click at [142, 183] on input "Lesson 2" at bounding box center [107, 180] width 138 height 22
click at [143, 182] on input "Lesson 2" at bounding box center [107, 180] width 138 height 22
click at [144, 181] on input "Lesson 2" at bounding box center [107, 180] width 138 height 22
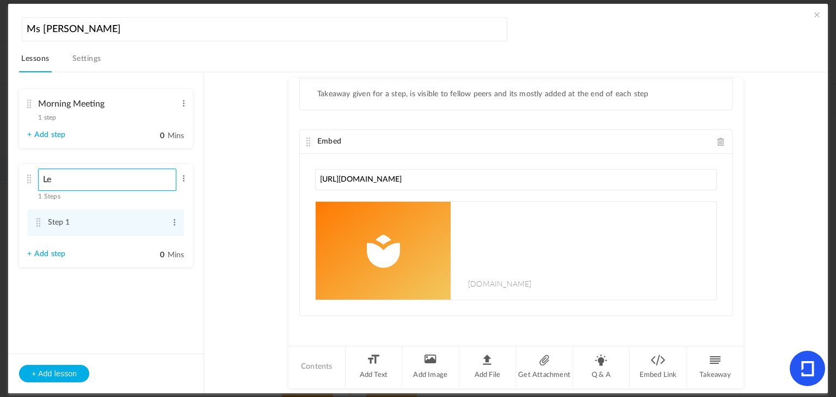
type input "L"
type input "S"
type input "Arrival"
click at [113, 383] on div "+ Add lesson" at bounding box center [105, 374] width 195 height 40
click at [71, 363] on div "+ Add lesson" at bounding box center [105, 374] width 195 height 40
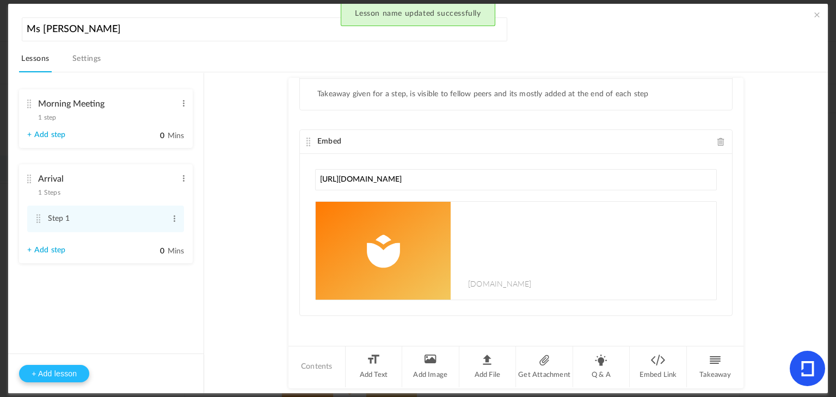
click at [71, 375] on button "+ Add lesson" at bounding box center [54, 373] width 70 height 17
type input "Lesson 3"
type input "0"
type input "Step 1"
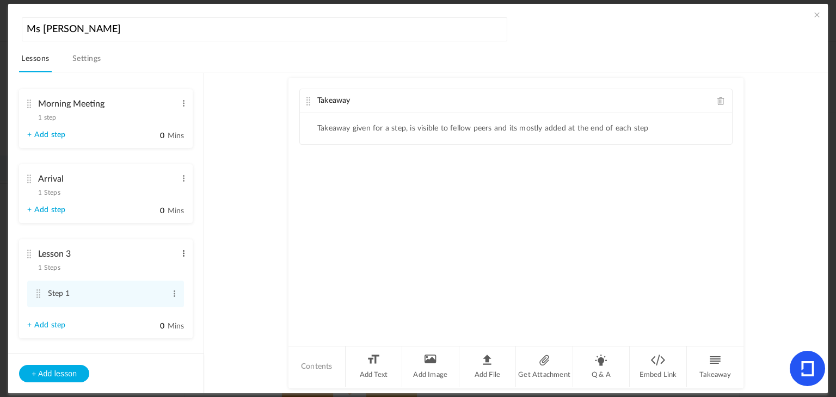
click at [181, 255] on span at bounding box center [184, 253] width 8 height 11
click at [163, 268] on link "Edit" at bounding box center [166, 271] width 42 height 13
type input "m"
click at [185, 252] on span at bounding box center [184, 253] width 8 height 11
click at [177, 268] on link "Edit" at bounding box center [166, 271] width 42 height 13
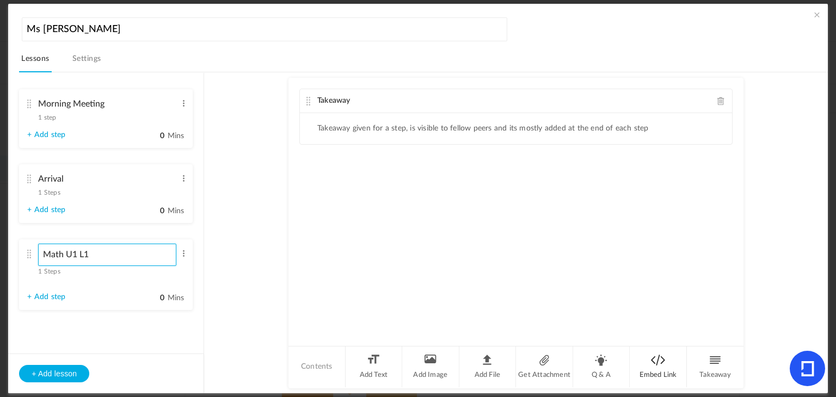
type input "Math U1 L1"
click at [640, 357] on li "Embed Link" at bounding box center [658, 367] width 57 height 41
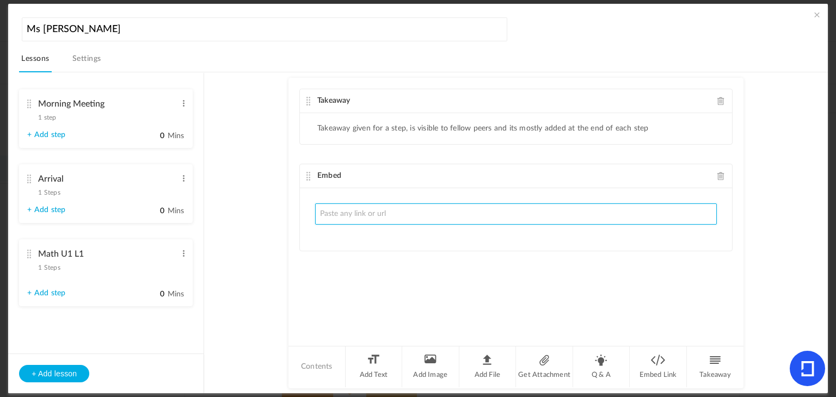
paste input "https://docs.google.com/presentation/d/17CDgSgRYQ_QqKFFD-cV79iXzJRBmuEDPRyJDgj-…"
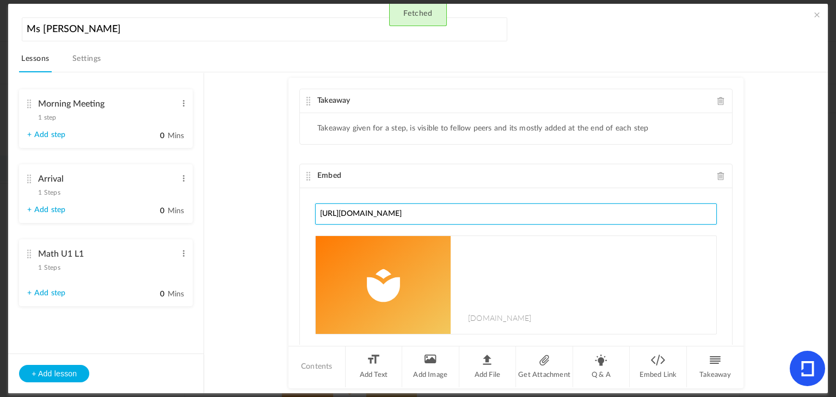
type input "https://docs.google.com/presentation/d/17CDgSgRYQ_QqKFFD-cV79iXzJRBmuEDPRyJDgj-…"
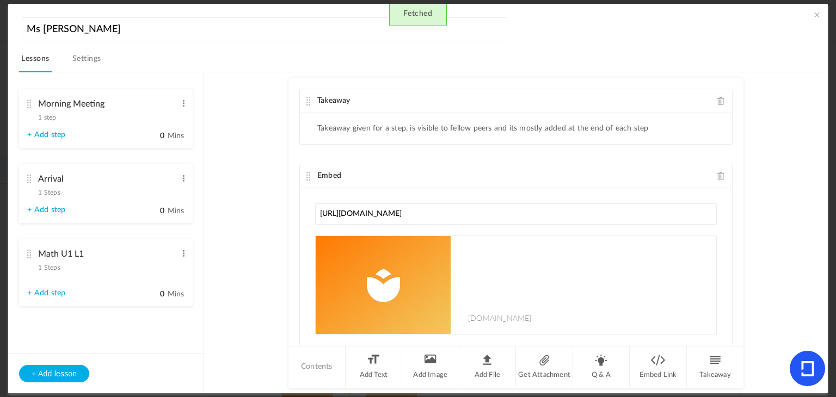
click at [768, 227] on au-course-substep "Takeaway Takeaway given for a step, is visible to fellow peers and its mostly a…" at bounding box center [515, 232] width 597 height 321
click at [71, 370] on button "+ Add lesson" at bounding box center [54, 373] width 70 height 17
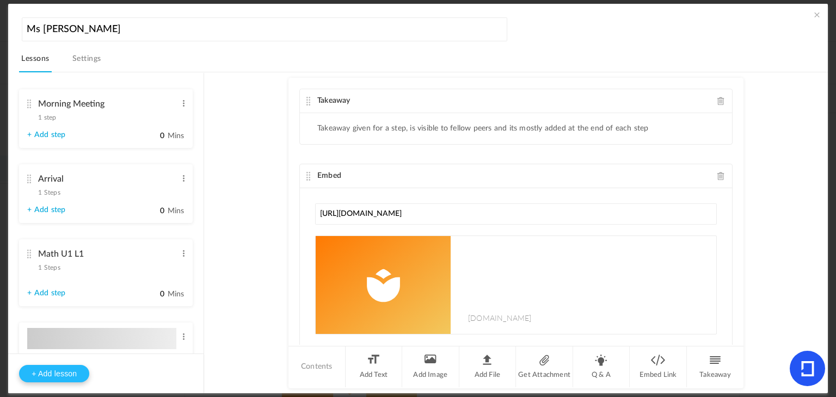
type input "Lesson 4"
type input "0"
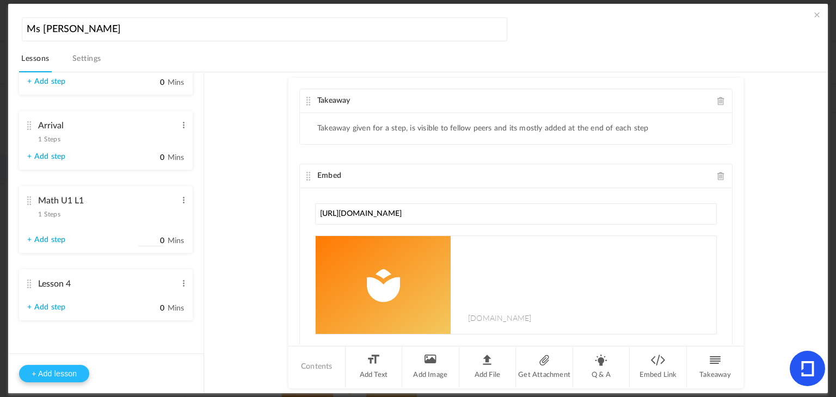
scroll to position [54, 0]
type input "Step 1"
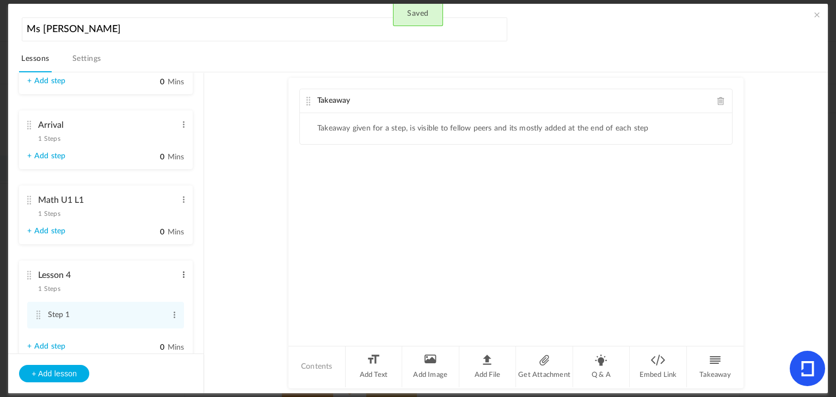
click at [180, 270] on span at bounding box center [184, 275] width 8 height 11
click at [155, 288] on link "Edit" at bounding box center [166, 292] width 42 height 13
type input "L"
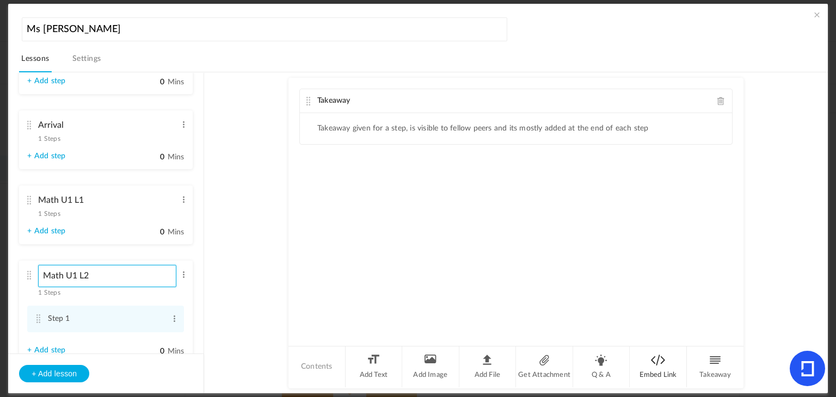
type input "Math U1 L2"
click at [669, 368] on li "Embed Link" at bounding box center [658, 367] width 57 height 41
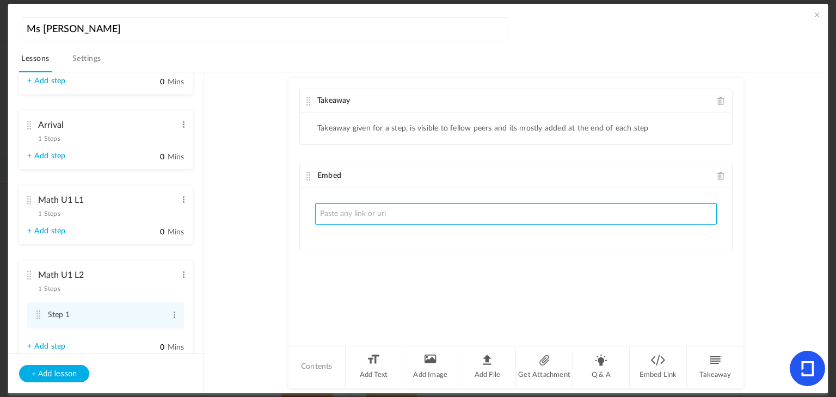
paste input "https://docs.google.com/presentation/d/1ATqlcnqJV6qIhmpAiIMDGD8w-vvrhGnWtDnNebp…"
type input "https://docs.google.com/presentation/d/1ATqlcnqJV6qIhmpAiIMDGD8w-vvrhGnWtDnNebp…"
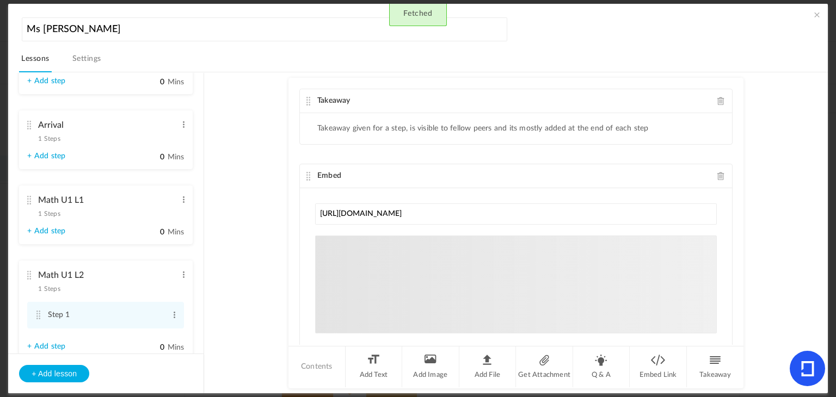
click at [280, 312] on au-course-substep "Takeaway Takeaway given for a step, is visible to fellow peers and its mostly a…" at bounding box center [515, 232] width 597 height 321
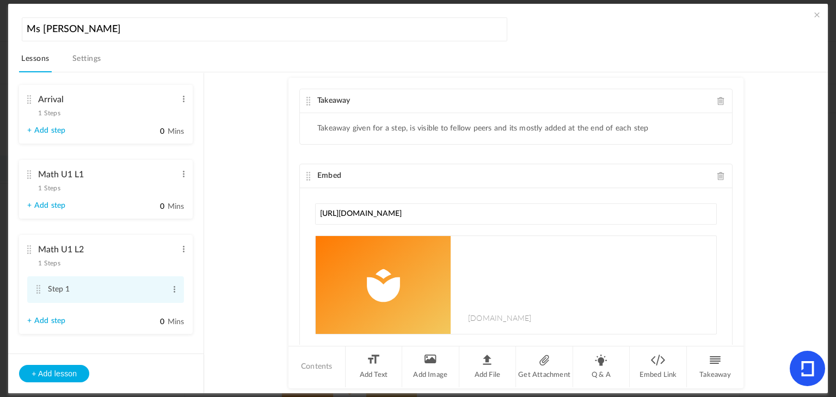
scroll to position [94, 0]
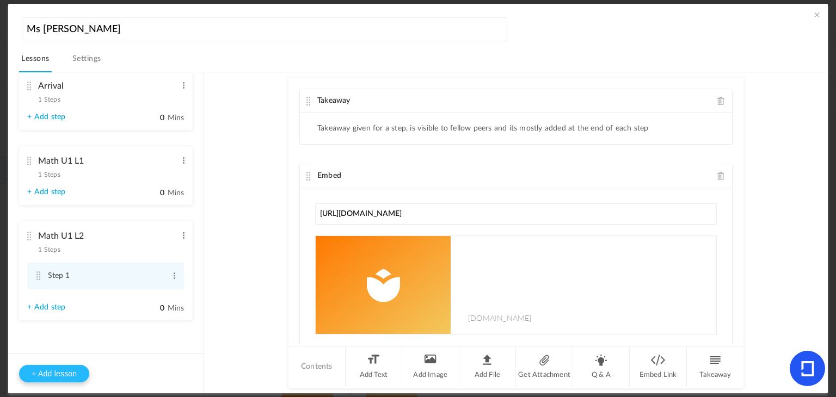
click at [66, 370] on button "+ Add lesson" at bounding box center [54, 373] width 70 height 17
type input "Lesson 5"
type input "0"
type input "Step 1"
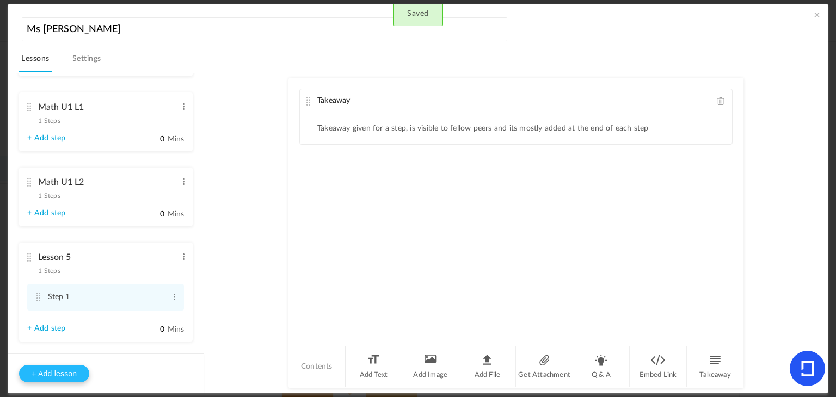
scroll to position [169, 0]
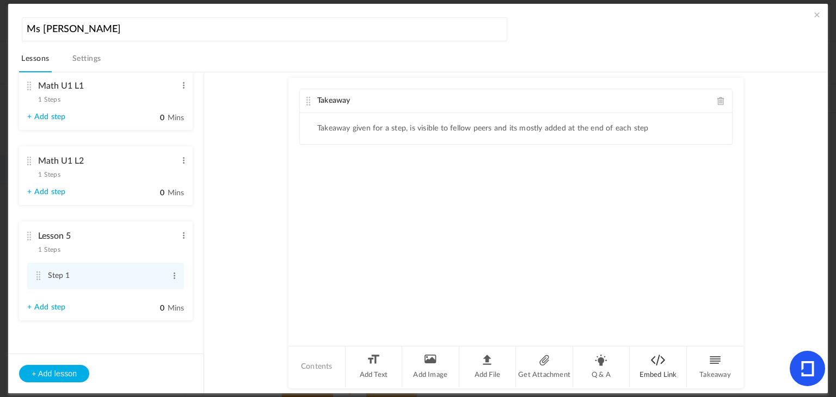
click at [658, 381] on li "Embed Link" at bounding box center [658, 367] width 57 height 41
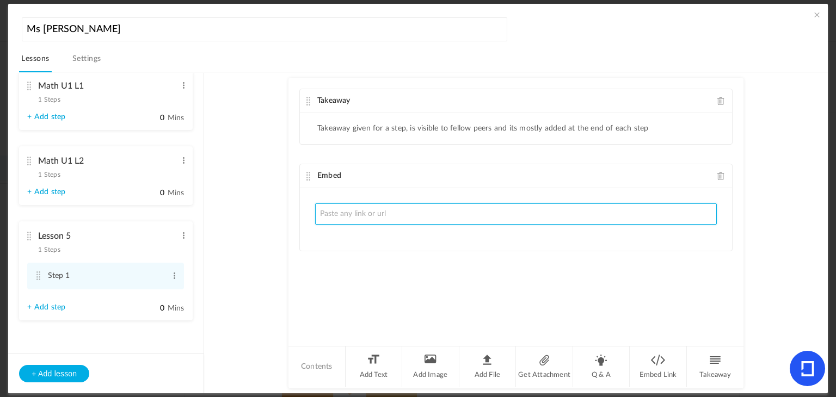
paste input "https://docs.google.com/presentation/d/1io0d_yA4YxeJ264HIJ6HhE1i55DntMUq0HkIkUo…"
type input "https://docs.google.com/presentation/d/1io0d_yA4YxeJ264HIJ6HhE1i55DntMUq0HkIkUo…"
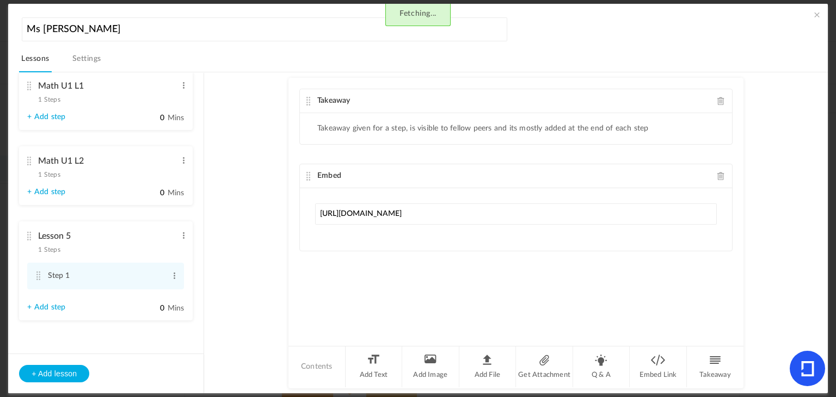
click at [473, 261] on div "Takeaway Takeaway given for a step, is visible to fellow peers and its mostly a…" at bounding box center [516, 211] width 455 height 267
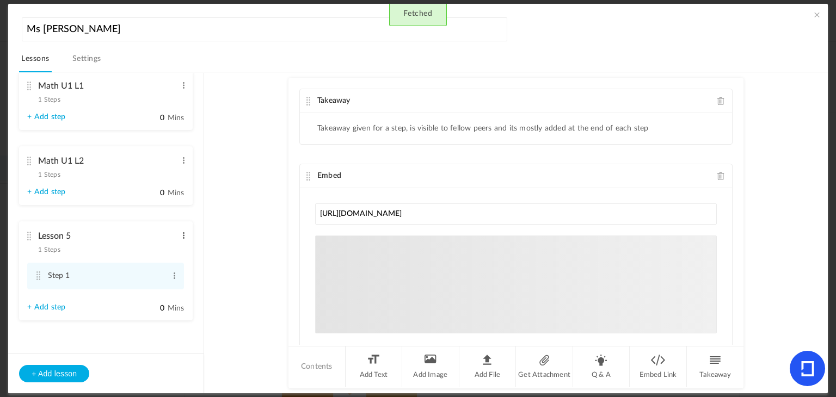
click at [181, 238] on span at bounding box center [184, 235] width 8 height 11
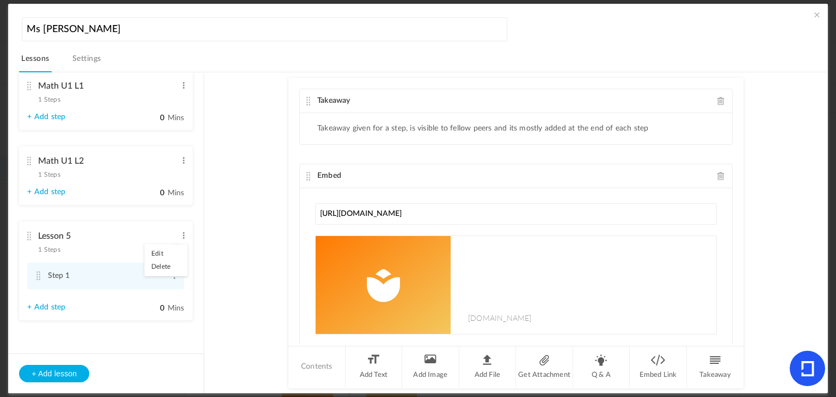
click at [156, 253] on link "Edit" at bounding box center [166, 253] width 42 height 13
type input "L"
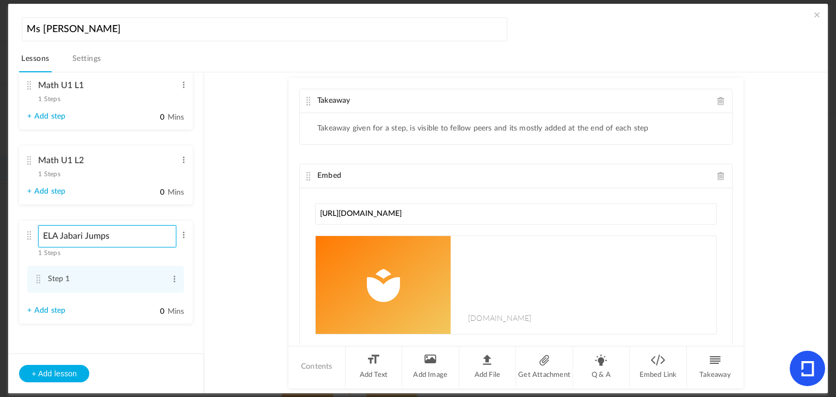
type input "ELA Jabari Jumps"
click at [146, 335] on ul "Morning Meeting 1 step Edit Delete Step 1 Edit Delete" at bounding box center [105, 213] width 195 height 280
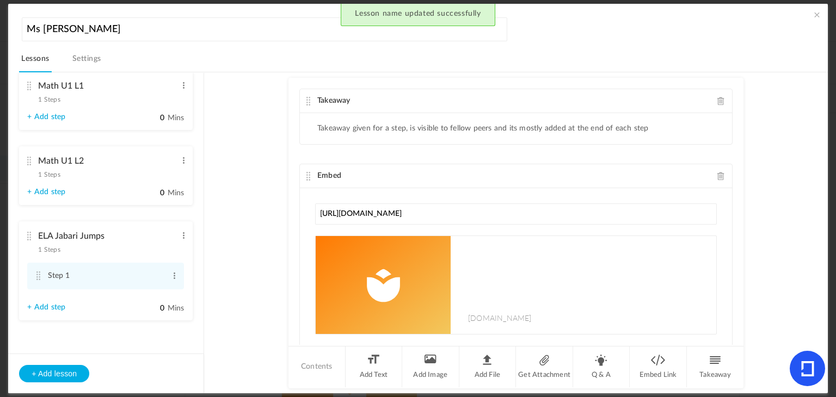
click at [71, 362] on div "+ Add lesson" at bounding box center [105, 374] width 195 height 40
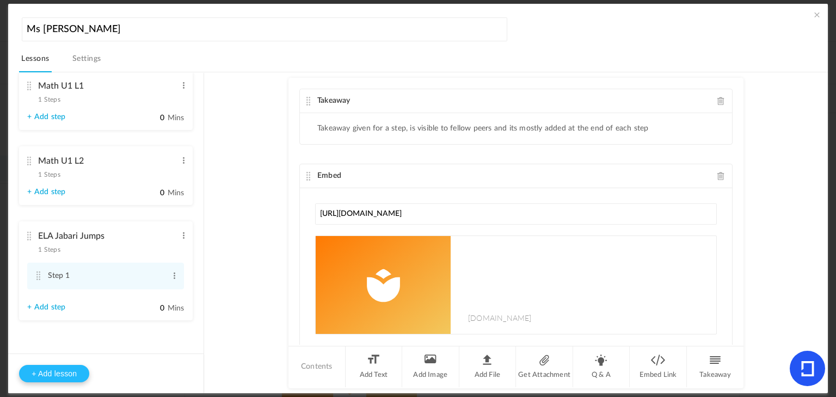
click at [70, 382] on button "+ Add lesson" at bounding box center [54, 373] width 70 height 17
type input "Lesson 6"
type input "0"
type input "Step 1"
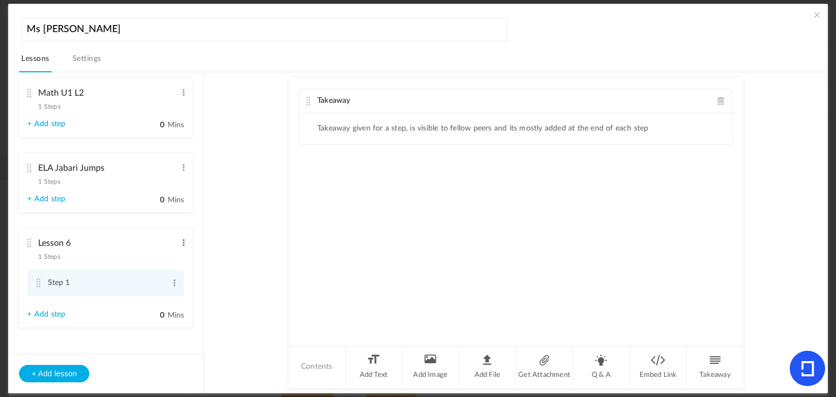
click at [181, 244] on span at bounding box center [184, 242] width 8 height 11
click at [167, 254] on div "Edit Delete" at bounding box center [166, 267] width 44 height 33
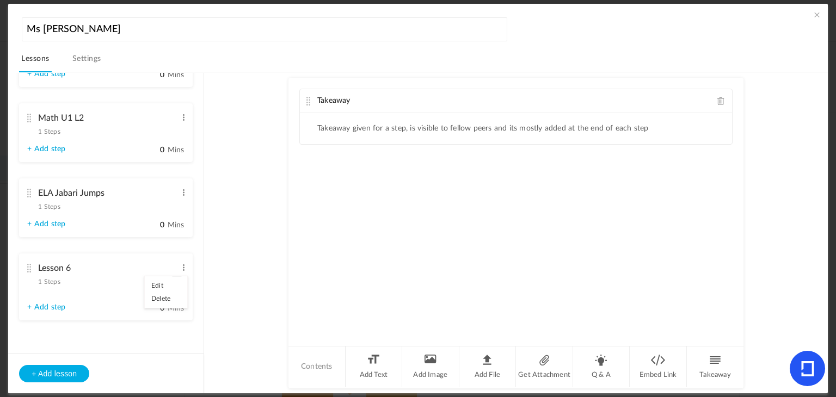
scroll to position [212, 0]
click at [161, 281] on link "Edit" at bounding box center [166, 285] width 42 height 13
click at [122, 271] on input "Lesson 6" at bounding box center [107, 268] width 138 height 22
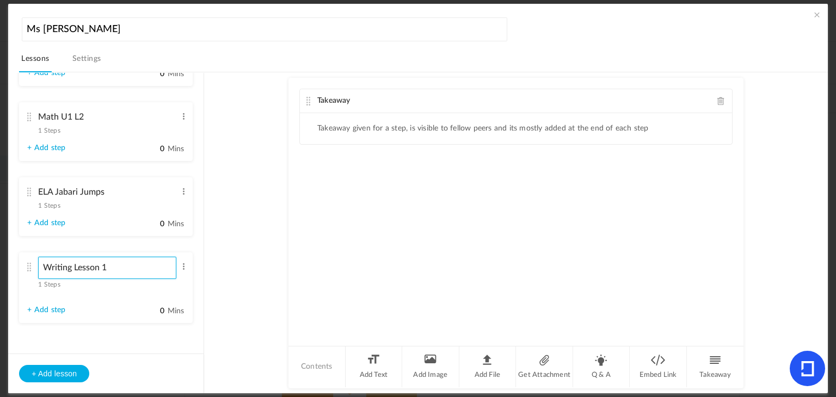
type input "Writing Lesson 1"
click at [151, 332] on ul "Morning Meeting 1 step Edit Delete Step 1 Edit Delete" at bounding box center [105, 213] width 195 height 280
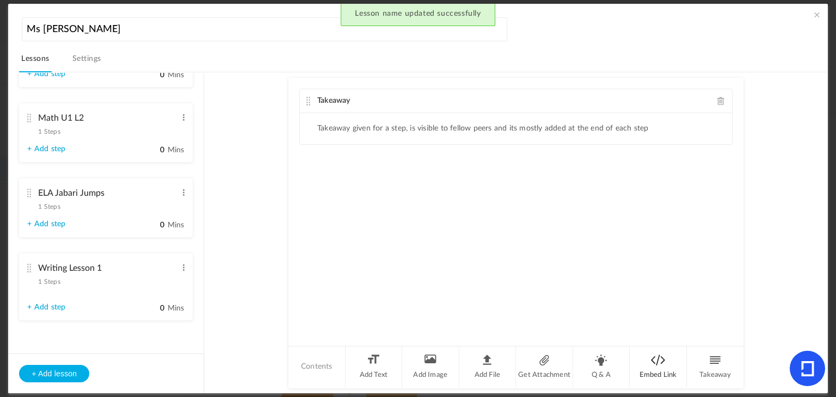
click at [642, 355] on li "Embed Link" at bounding box center [658, 367] width 57 height 41
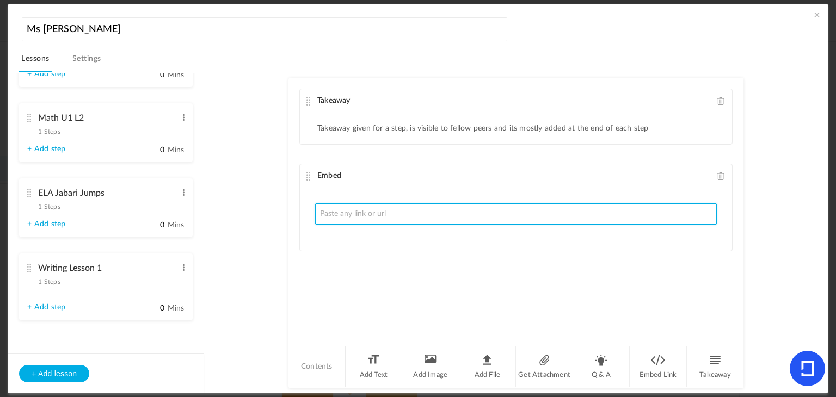
paste input "https://docs.google.com/presentation/d/1g7LjuQnyPXxscPiLtkGoMyT8xWKSaFaCBBOymzG…"
type input "https://docs.google.com/presentation/d/1g7LjuQnyPXxscPiLtkGoMyT8xWKSaFaCBBOymzG…"
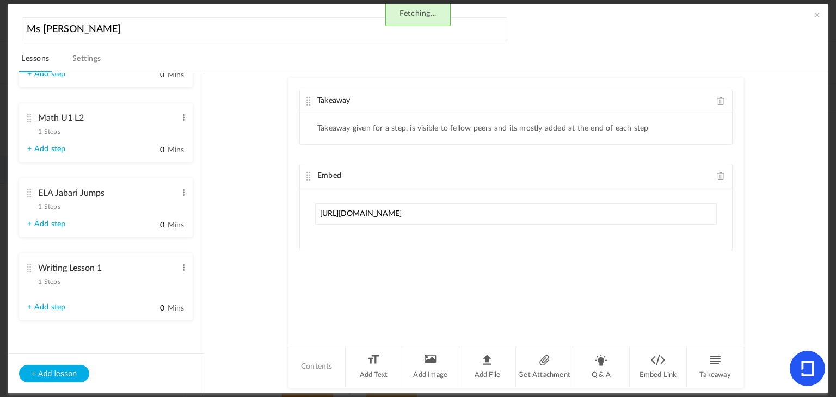
click at [276, 273] on au-course-substep "Takeaway Takeaway given for a step, is visible to fellow peers and its mostly a…" at bounding box center [515, 232] width 597 height 321
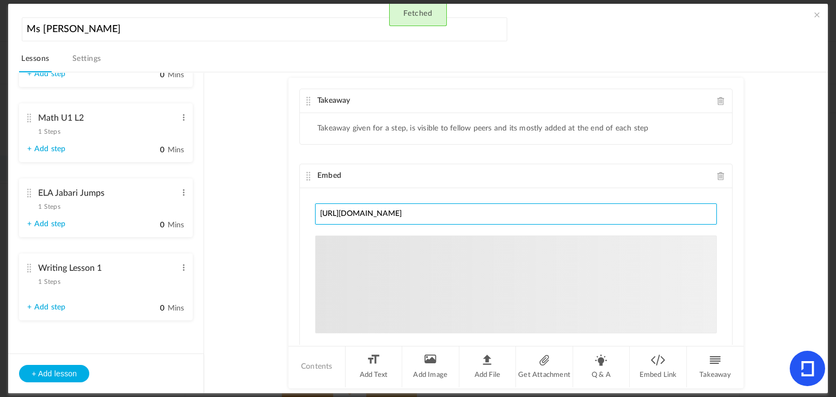
click at [67, 366] on button "+ Add lesson" at bounding box center [54, 373] width 70 height 17
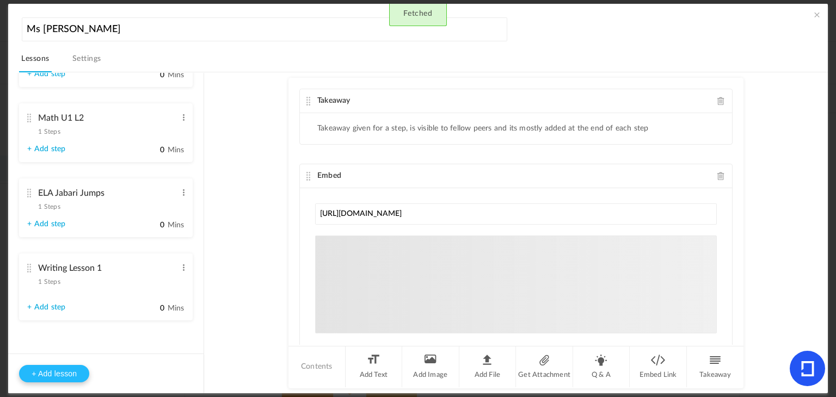
scroll to position [0, 0]
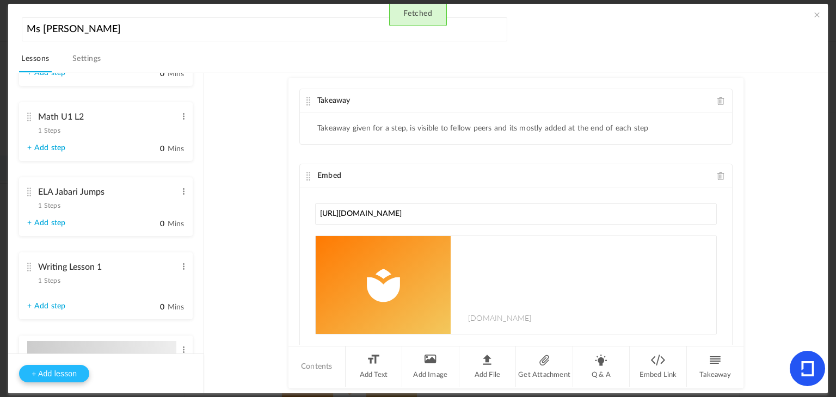
type input "Lesson 7"
type input "0"
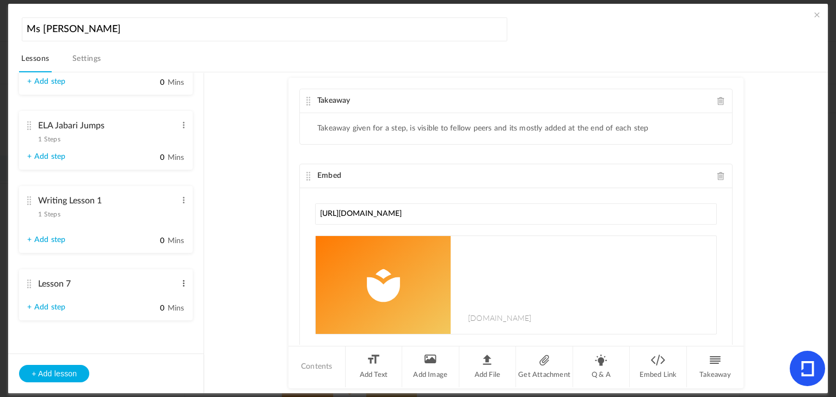
click at [182, 282] on span at bounding box center [184, 283] width 8 height 11
click at [161, 304] on link "Edit" at bounding box center [166, 301] width 42 height 13
type input "L"
click at [71, 289] on input "Letterland U1 L1" at bounding box center [107, 284] width 138 height 22
type input "Letter land U1 L1"
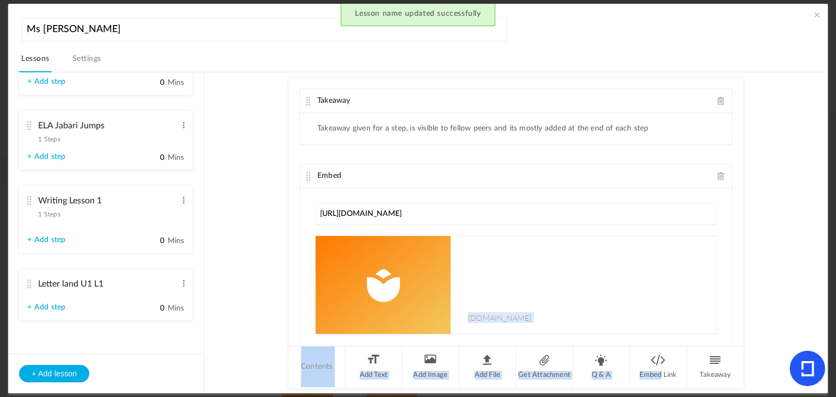
drag, startPoint x: 658, startPoint y: 372, endPoint x: 383, endPoint y: 292, distance: 286.4
click at [383, 292] on div "Takeaway Takeaway given for a step, is visible to fellow peers and its mostly a…" at bounding box center [516, 233] width 455 height 310
click at [121, 301] on li "Letter land U1 L1 Edit Delete + Add step 0 Mins" at bounding box center [106, 295] width 174 height 51
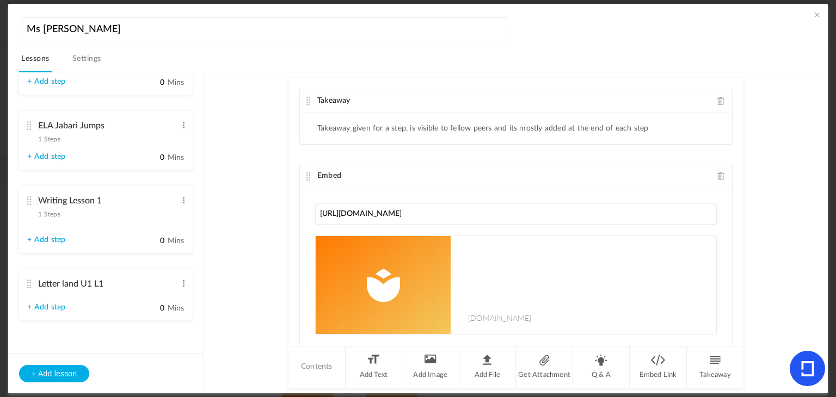
click at [409, 282] on div "Takeaway Takeaway given for a step, is visible to fellow peers and its mostly a…" at bounding box center [516, 211] width 455 height 267
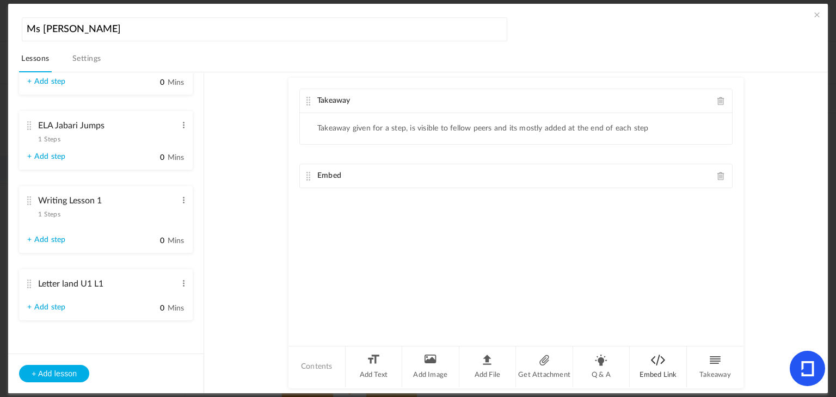
click at [681, 369] on li "Embed Link" at bounding box center [658, 367] width 57 height 41
click at [488, 186] on div "Embed" at bounding box center [516, 176] width 432 height 24
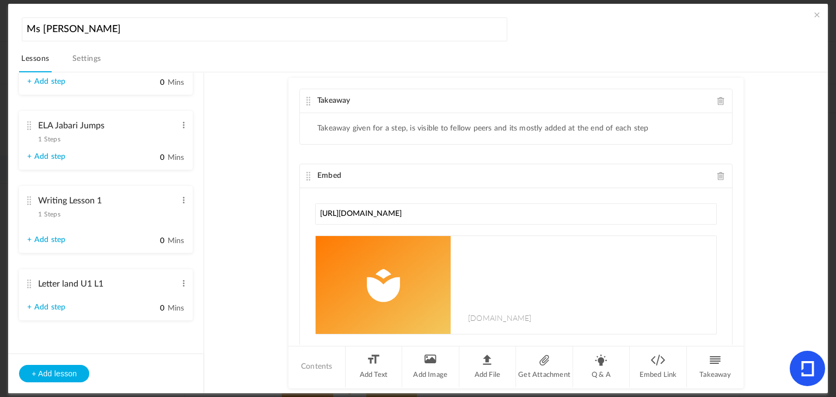
click at [394, 284] on div "Takeaway Takeaway given for a step, is visible to fellow peers and its mostly a…" at bounding box center [516, 211] width 455 height 267
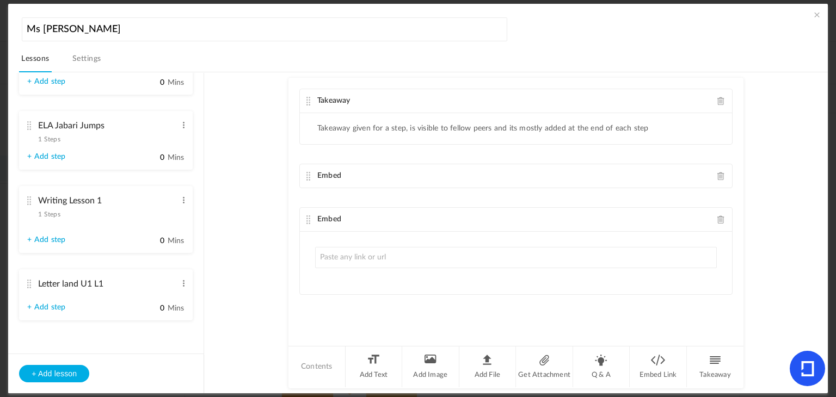
click at [393, 166] on div "Embed" at bounding box center [516, 176] width 432 height 24
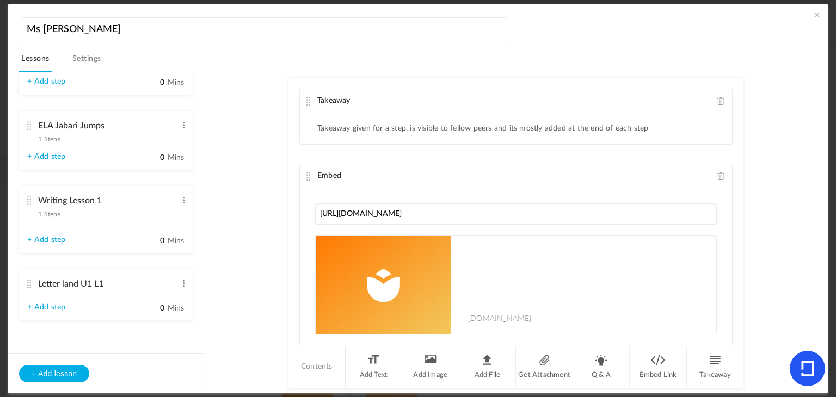
click at [369, 282] on img at bounding box center [383, 285] width 135 height 98
click at [78, 306] on li "Letter land U1 L1 Edit Delete + Add step 0 Mins" at bounding box center [106, 295] width 174 height 51
click at [97, 217] on div "Writing Lesson 1 1 Steps Edit Delete" at bounding box center [101, 205] width 149 height 29
click at [41, 309] on link "+ Add step" at bounding box center [46, 307] width 38 height 9
type input "Step 1"
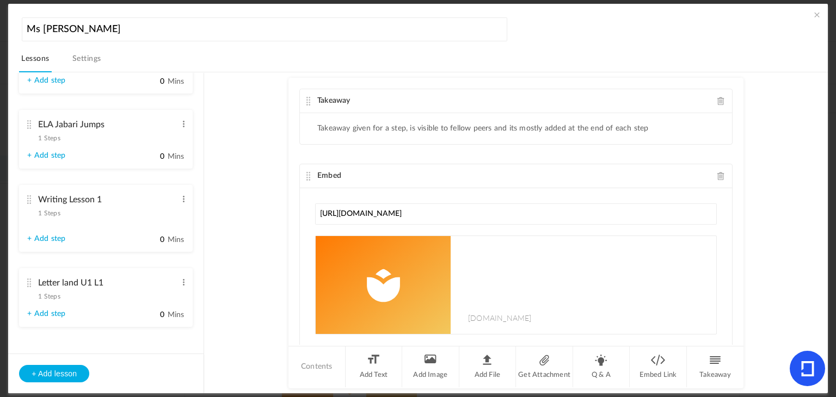
click at [99, 311] on li "Letter land U1 L1 1 Steps Edit Delete Step 1 Edit Delete 0" at bounding box center [106, 297] width 174 height 59
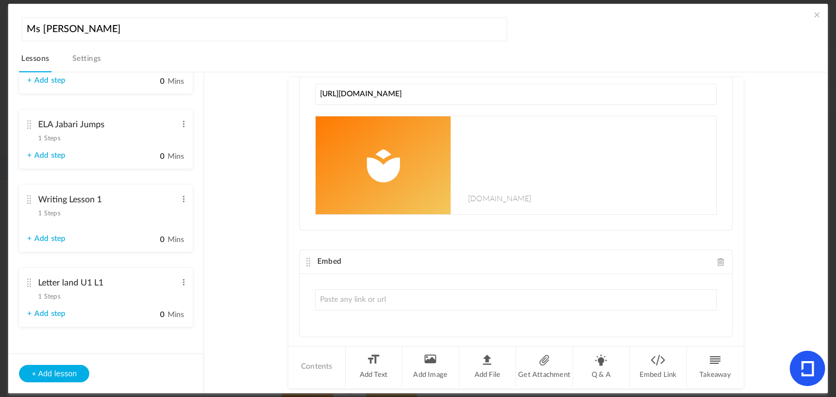
scroll to position [140, 0]
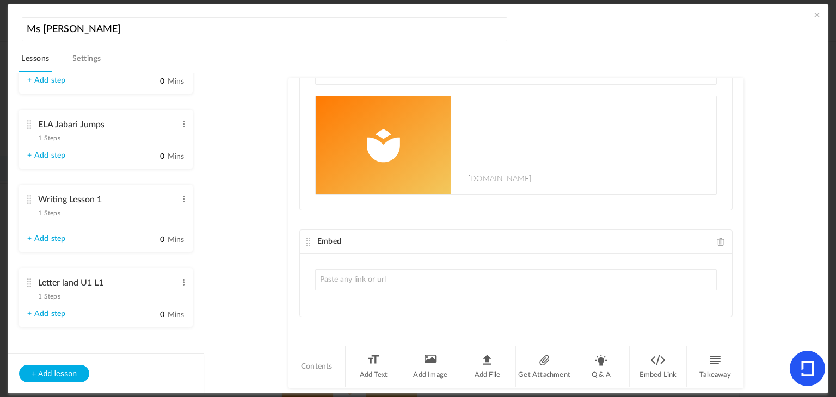
click at [372, 301] on div at bounding box center [516, 285] width 432 height 63
click at [183, 287] on span at bounding box center [184, 282] width 8 height 11
click at [170, 314] on link "Delete" at bounding box center [166, 313] width 42 height 13
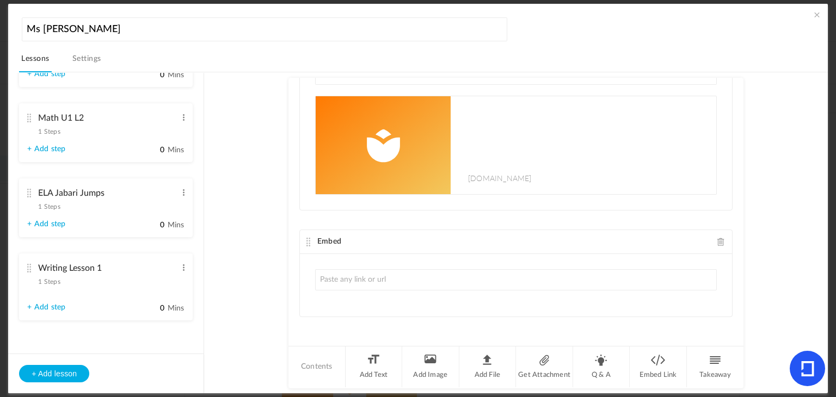
click at [229, 329] on au-course-substep "Takeaway Takeaway given for a step, is visible to fellow peers and its mostly a…" at bounding box center [515, 232] width 597 height 321
click at [46, 374] on button "+ Add lesson" at bounding box center [54, 373] width 70 height 17
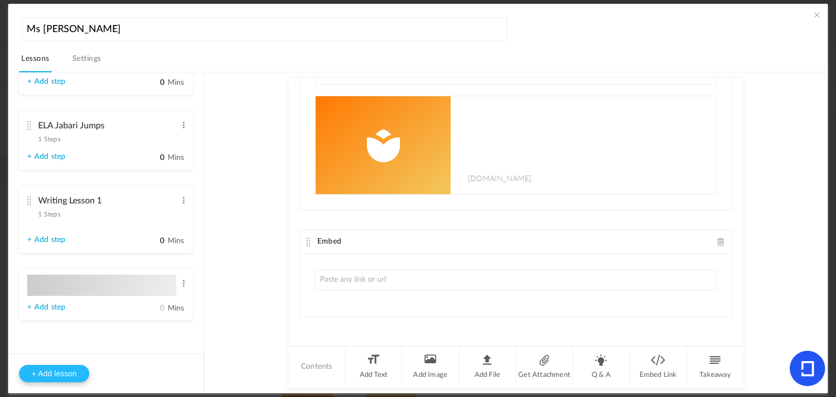
type input "Lesson 7"
type input "0"
type input "Step 1"
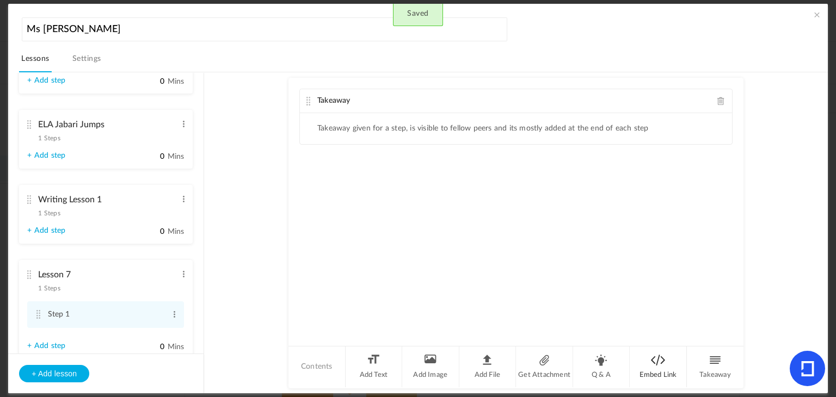
click at [650, 353] on li "Embed Link" at bounding box center [658, 367] width 57 height 41
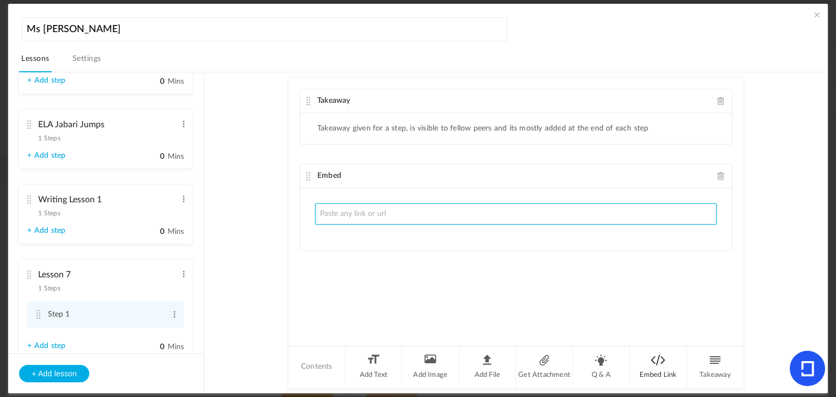
paste input "https://docs.google.com/presentation/d/1Be8CTAmEJe_MEJhZNdodBd_EVhChbWU5UKE1MBX…"
type input "https://docs.google.com/presentation/d/1Be8CTAmEJe_MEJhZNdodBd_EVhChbWU5UKE1MBX…"
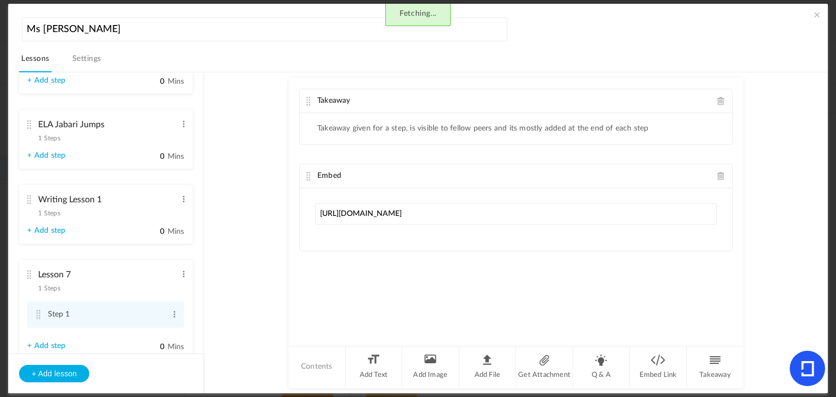
click at [638, 283] on div "Takeaway Takeaway given for a step, is visible to fellow peers and its mostly a…" at bounding box center [516, 211] width 455 height 267
click at [61, 369] on button "+ Add lesson" at bounding box center [54, 373] width 70 height 17
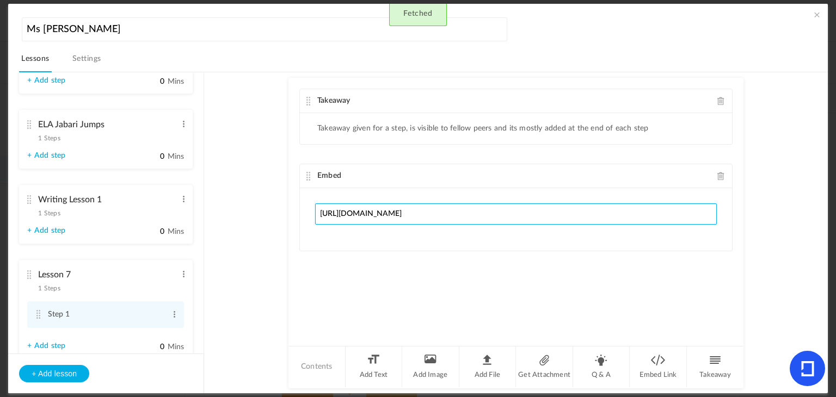
scroll to position [0, 32]
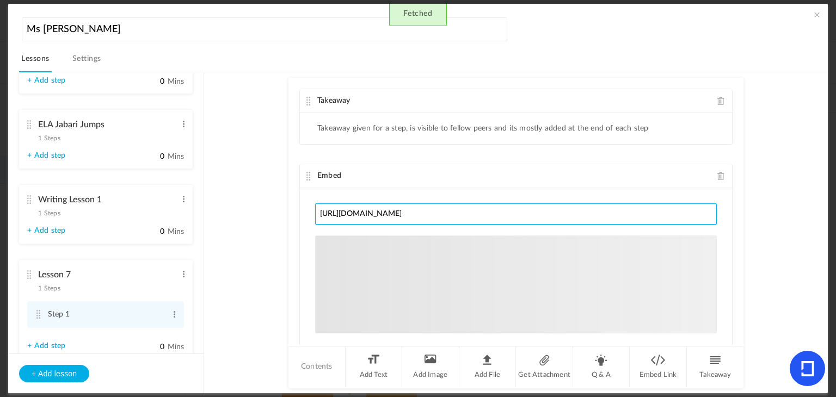
type input "Lesson 8"
type input "0"
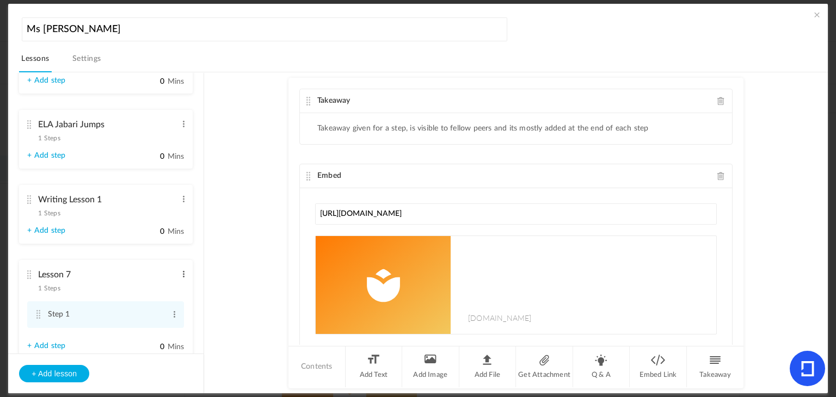
scroll to position [0, 0]
click at [180, 277] on span at bounding box center [184, 274] width 8 height 11
click at [167, 291] on link "Edit" at bounding box center [166, 292] width 42 height 13
type input "L"
type input "Letter Land U1 L1"
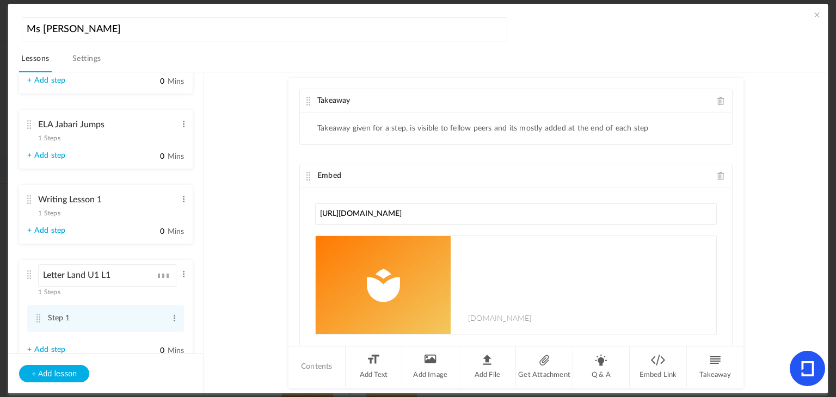
click at [226, 329] on au-course-substep "Takeaway Takeaway given for a step, is visible to fellow peers and its mostly a…" at bounding box center [515, 232] width 597 height 321
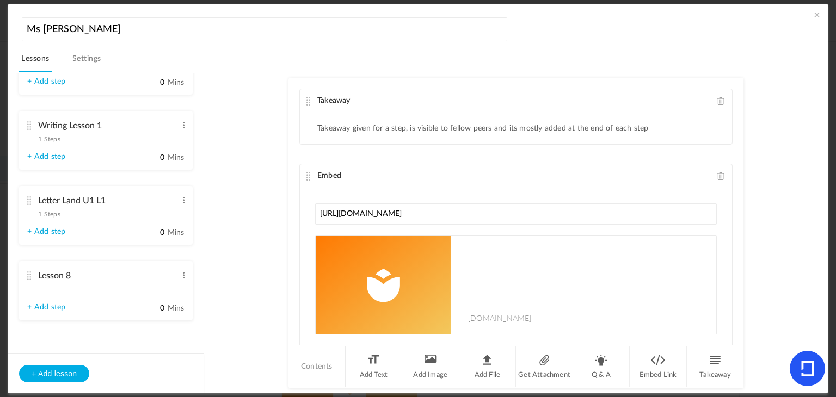
scroll to position [355, 0]
click at [107, 260] on ul "Morning Meeting 1 step Edit Delete Step 1 Edit Delete" at bounding box center [105, 213] width 195 height 280
click at [180, 275] on span at bounding box center [184, 275] width 8 height 11
click at [179, 295] on link "Edit" at bounding box center [166, 293] width 42 height 13
click at [105, 230] on li "Letter Land U1 L1 1 Steps Edit Delete Step 1 Edit Delete 0" at bounding box center [106, 214] width 174 height 59
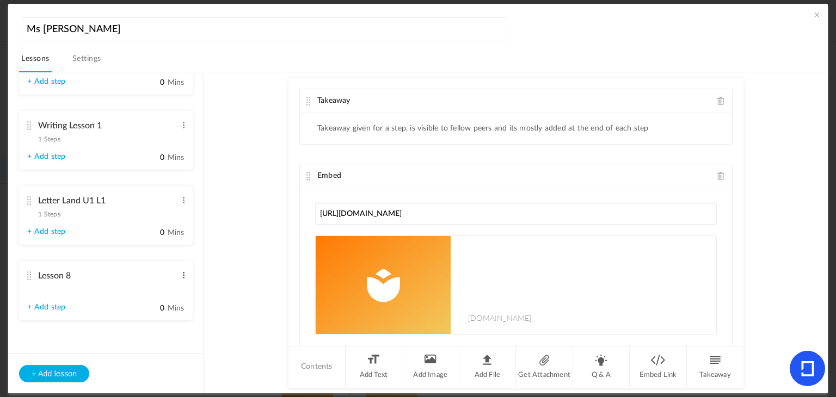
click at [181, 280] on span at bounding box center [184, 275] width 8 height 11
click at [180, 305] on link "Delete" at bounding box center [166, 306] width 42 height 13
click at [131, 288] on div "Letter Land U1 L1 1 Steps Edit Delete" at bounding box center [101, 280] width 149 height 29
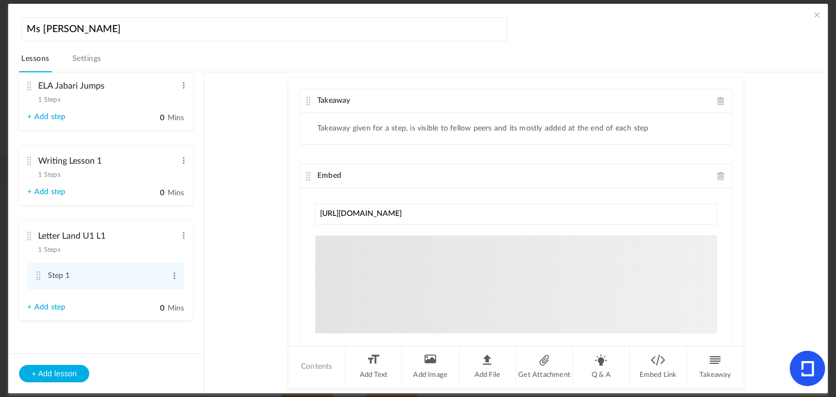
click at [155, 334] on ul "Morning Meeting 1 step Edit Delete Step 1 Edit Delete" at bounding box center [105, 213] width 195 height 280
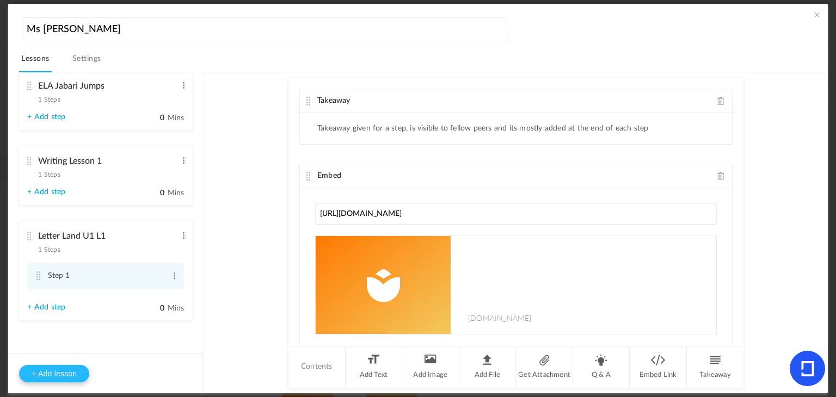
click at [53, 381] on button "+ Add lesson" at bounding box center [54, 373] width 70 height 17
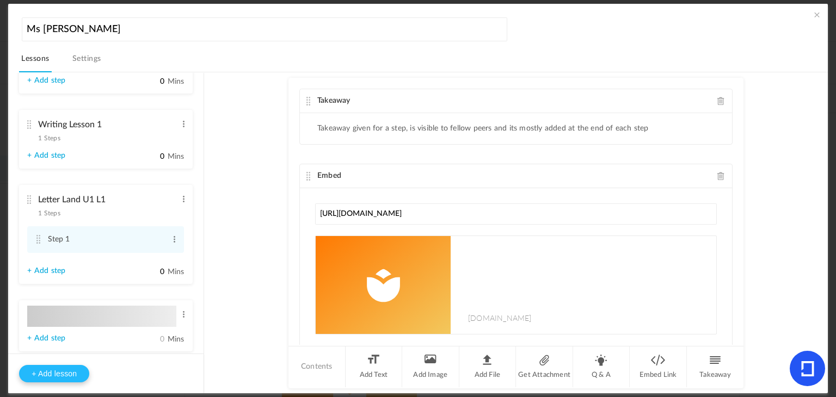
type input "Lesson 8"
type input "0"
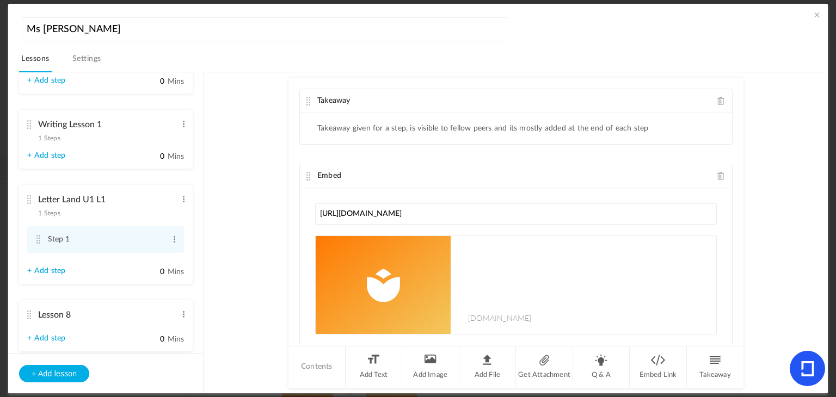
click at [181, 322] on li "Lesson 8 Edit Delete + Add step 0 Mins" at bounding box center [106, 326] width 174 height 51
click at [180, 316] on span at bounding box center [184, 314] width 8 height 11
click at [163, 333] on link "Edit" at bounding box center [166, 332] width 42 height 13
type input "L"
type input "5 Senses U1 L1"
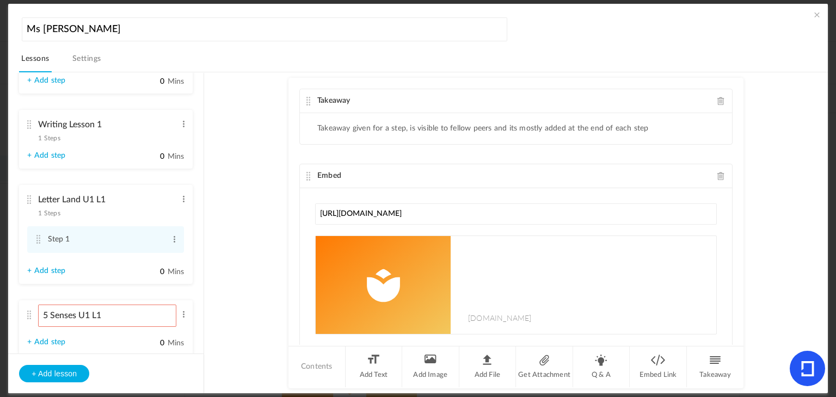
click at [51, 339] on link "+ Add step" at bounding box center [46, 342] width 38 height 9
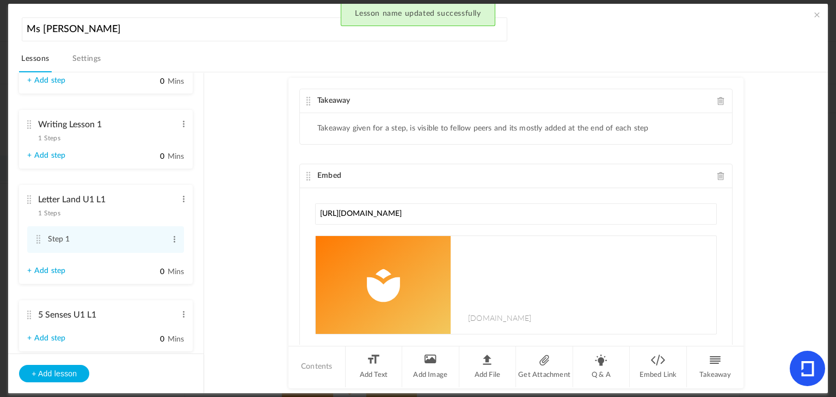
type input "Step 1"
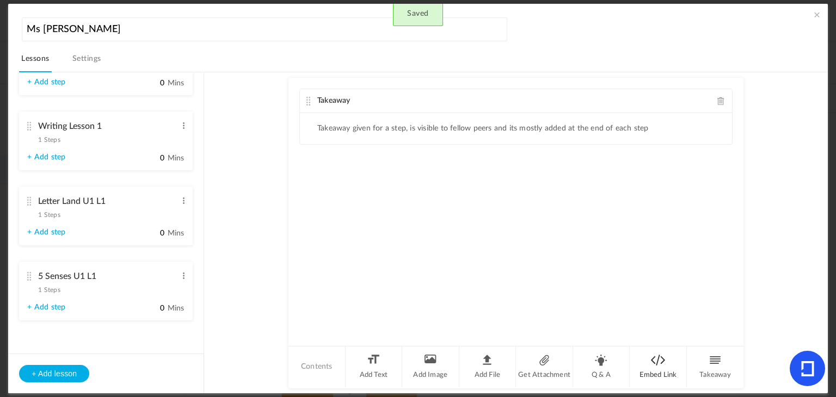
click at [668, 361] on li "Embed Link" at bounding box center [658, 367] width 57 height 41
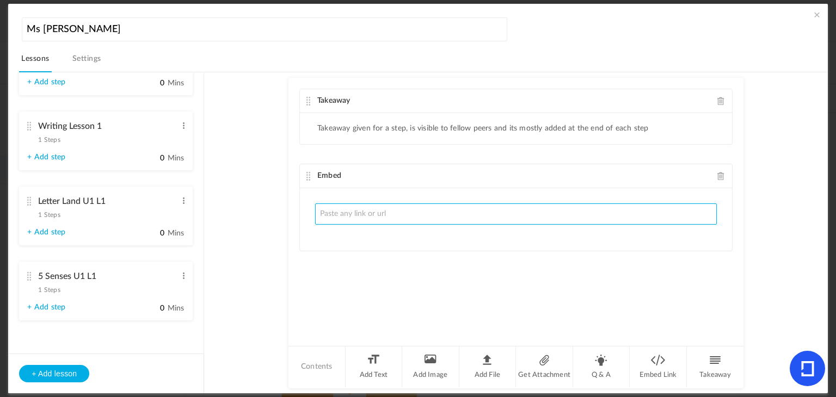
paste input "https://docs.google.com/presentation/d/1Tiq9sP8evYAC1_47Uab0L6DSccWl0AwJ6OYCe2-…"
type input "https://docs.google.com/presentation/d/1Tiq9sP8evYAC1_47Uab0L6DSccWl0AwJ6OYCe2-…"
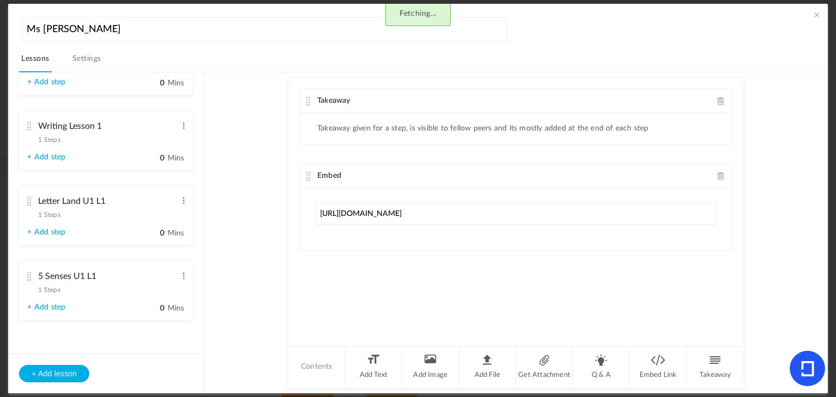
click at [366, 263] on div "Takeaway Takeaway given for a step, is visible to fellow peers and its mostly a…" at bounding box center [516, 211] width 455 height 267
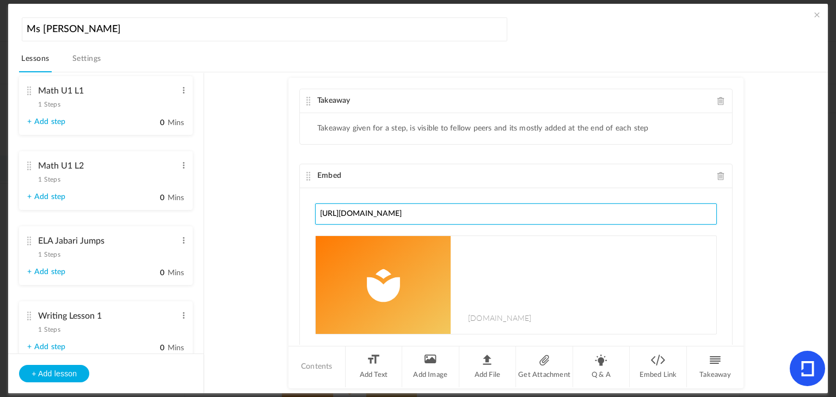
scroll to position [355, 0]
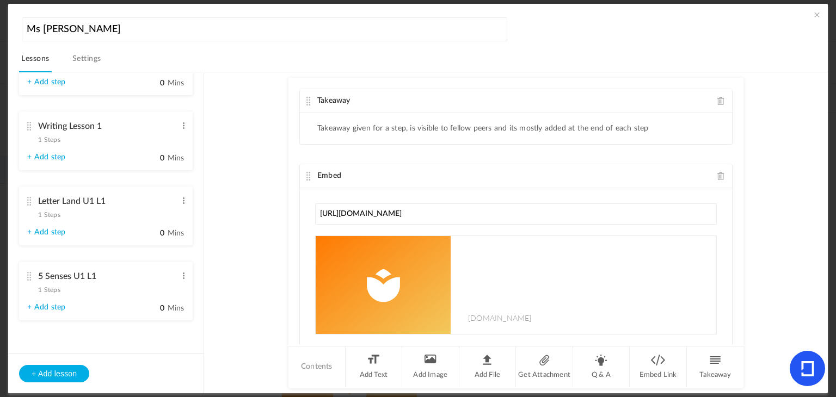
click at [268, 250] on au-course-substep "Takeaway Takeaway given for a step, is visible to fellow peers and its mostly a…" at bounding box center [515, 232] width 597 height 321
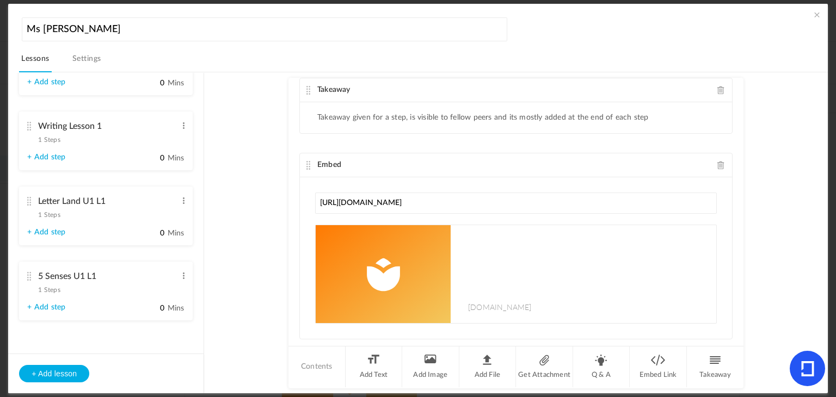
scroll to position [0, 0]
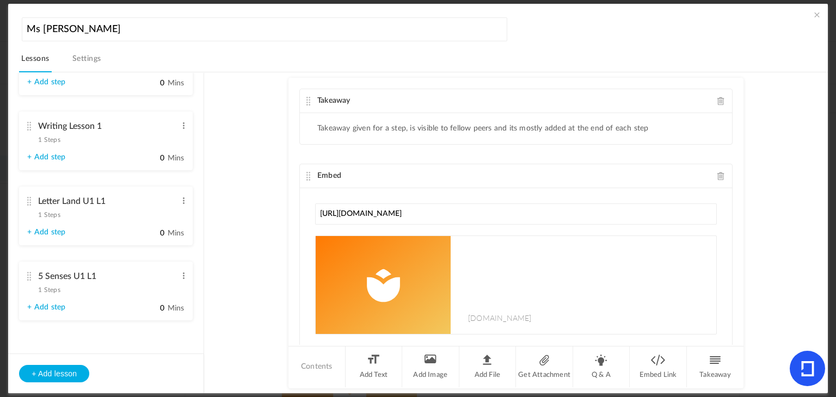
click at [815, 16] on span at bounding box center [817, 14] width 11 height 11
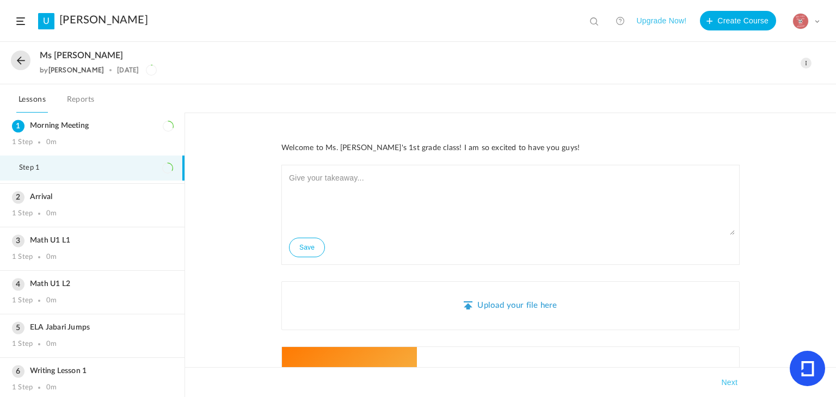
click at [20, 53] on button at bounding box center [21, 61] width 20 height 20
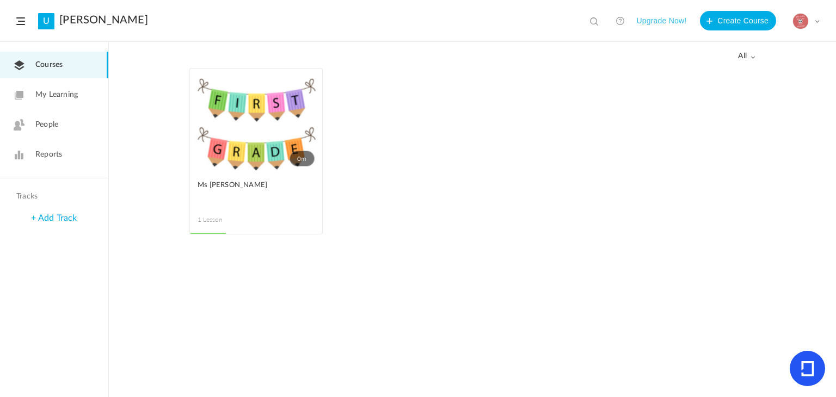
click at [287, 164] on link "0m" at bounding box center [256, 120] width 132 height 103
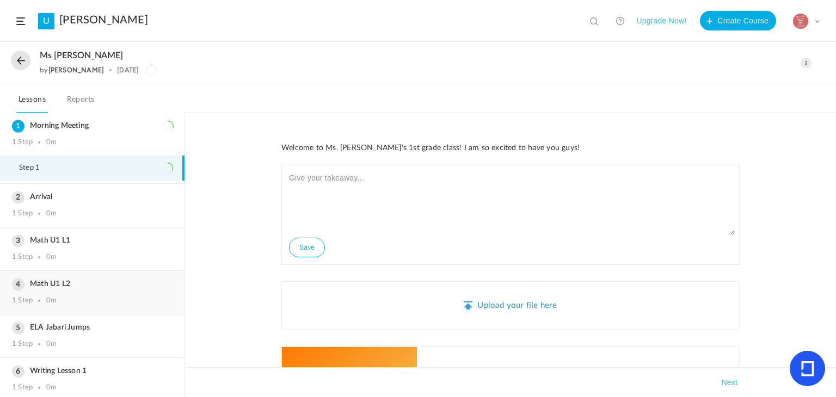
scroll to position [85, 0]
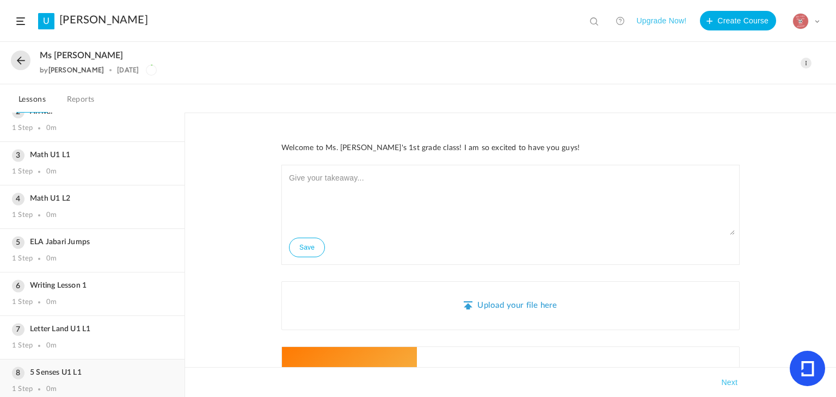
click at [146, 386] on div "1 Step 0m" at bounding box center [92, 390] width 161 height 9
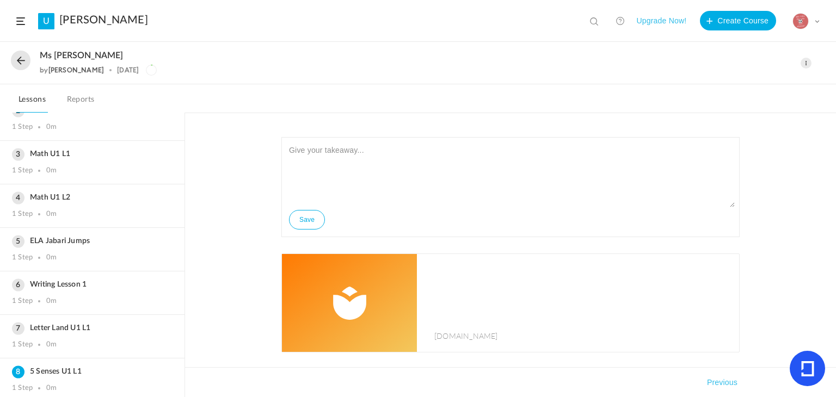
click at [809, 62] on span at bounding box center [806, 63] width 11 height 11
click at [763, 90] on link "Edit" at bounding box center [760, 87] width 102 height 20
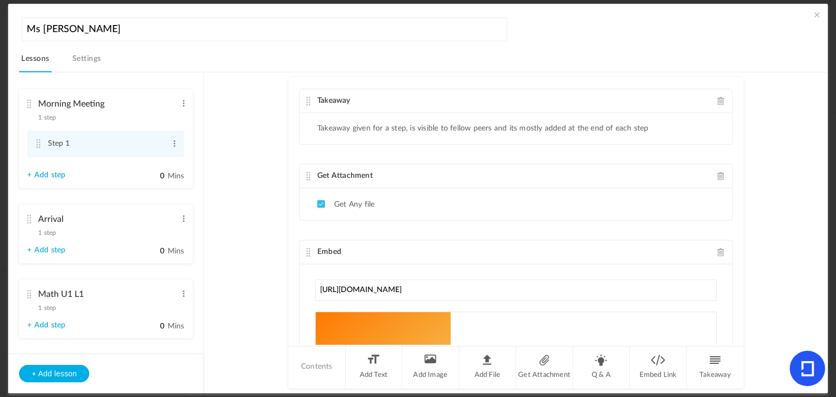
scroll to position [395, 0]
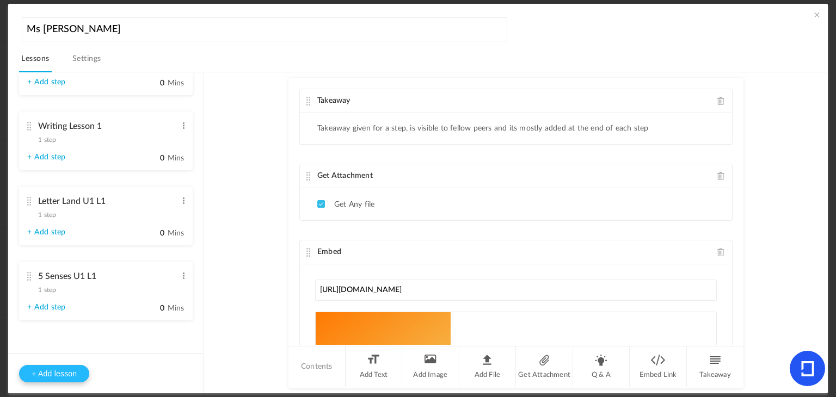
click at [74, 370] on button "+ Add lesson" at bounding box center [54, 373] width 70 height 17
type input "Lesson 9"
type input "0"
type input "Step 1"
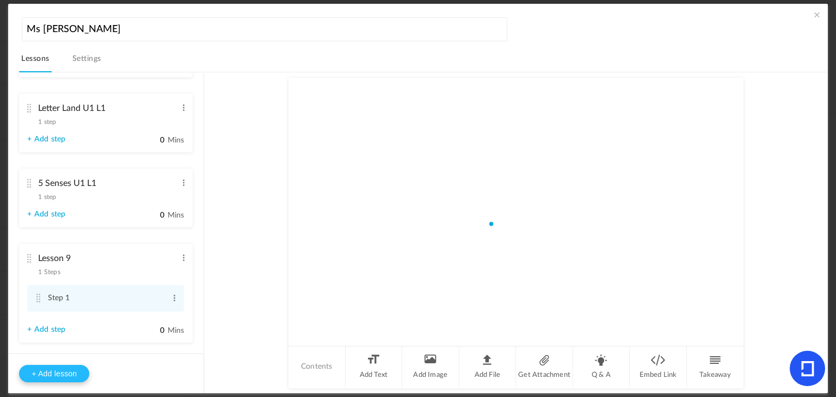
scroll to position [470, 0]
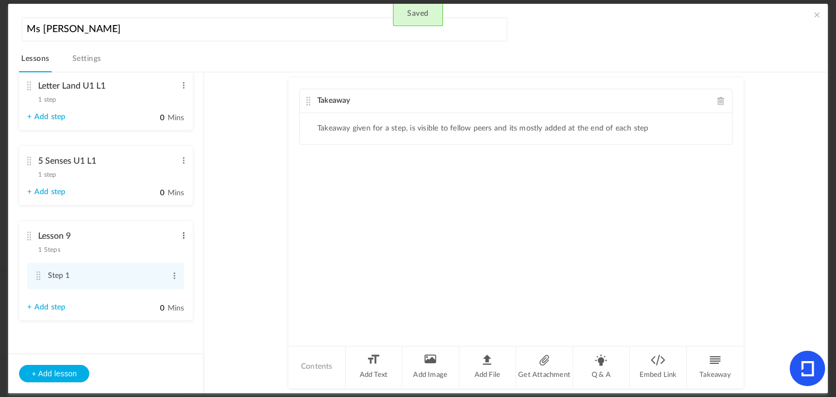
click at [181, 234] on span at bounding box center [184, 235] width 8 height 11
click at [159, 249] on link "Edit" at bounding box center [166, 253] width 42 height 13
type input "L"
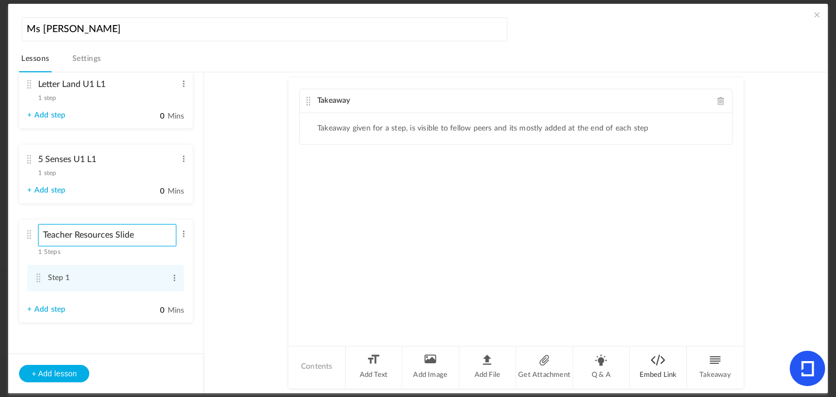
type input "Teacher Resources Slide"
click at [653, 357] on li "Embed Link" at bounding box center [658, 367] width 57 height 41
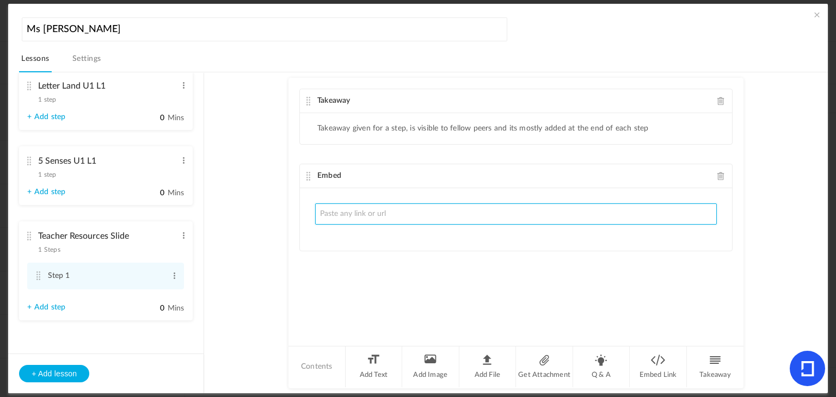
paste input "https://docs.google.com/presentation/d/1z6v5coPCQdPf8qaDiIzmWptxk2Hz2e0abPosOmn…"
type input "https://docs.google.com/presentation/d/1z6v5coPCQdPf8qaDiIzmWptxk2Hz2e0abPosOmn…"
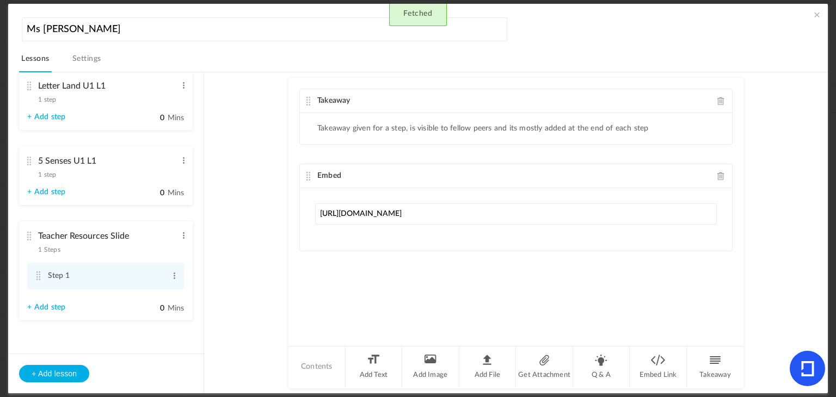
click at [313, 267] on div "Takeaway Takeaway given for a step, is visible to fellow peers and its mostly a…" at bounding box center [516, 211] width 455 height 267
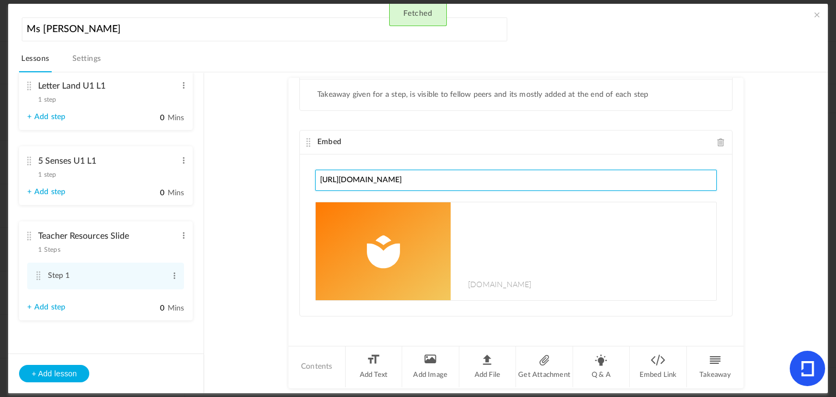
scroll to position [34, 0]
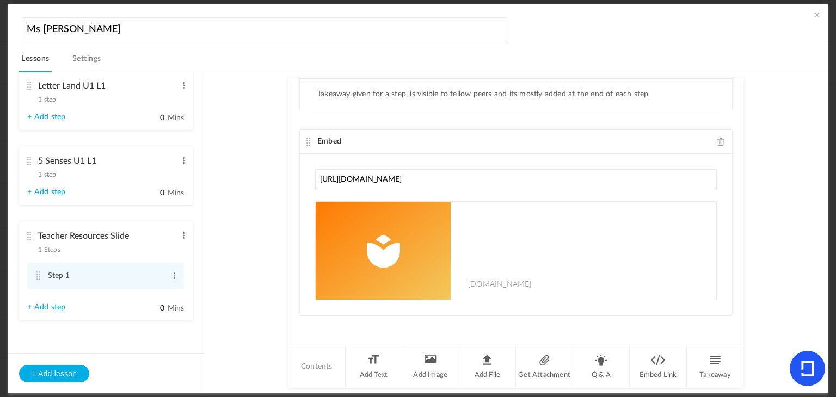
click at [372, 280] on img at bounding box center [383, 251] width 135 height 98
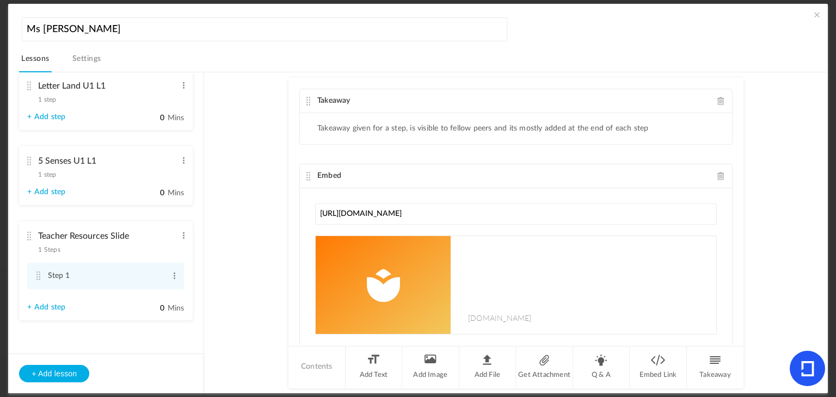
click at [346, 150] on div "Takeaway Takeaway given for a step, is visible to fellow peers and its mostly a…" at bounding box center [516, 211] width 455 height 267
click at [334, 121] on ul "Takeaway given for a step, is visible to fellow peers and its mostly added at t…" at bounding box center [516, 128] width 432 height 31
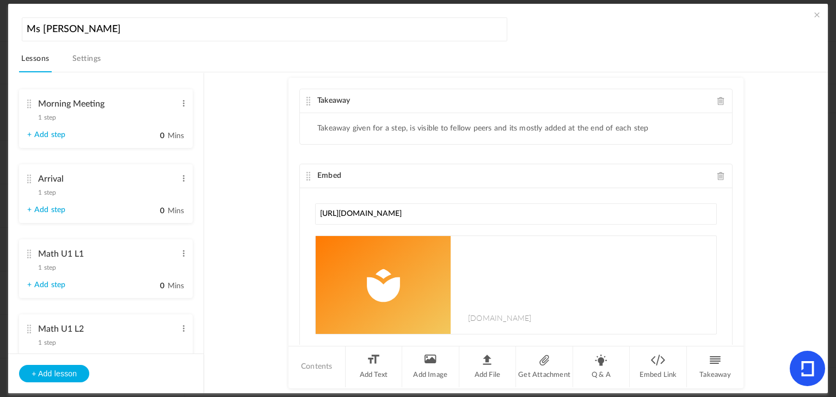
click at [79, 68] on link "Settings" at bounding box center [86, 62] width 33 height 21
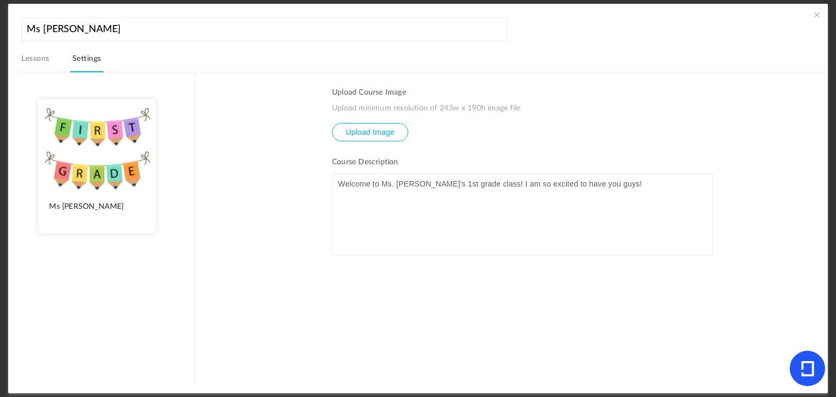
click at [815, 15] on span at bounding box center [817, 14] width 11 height 11
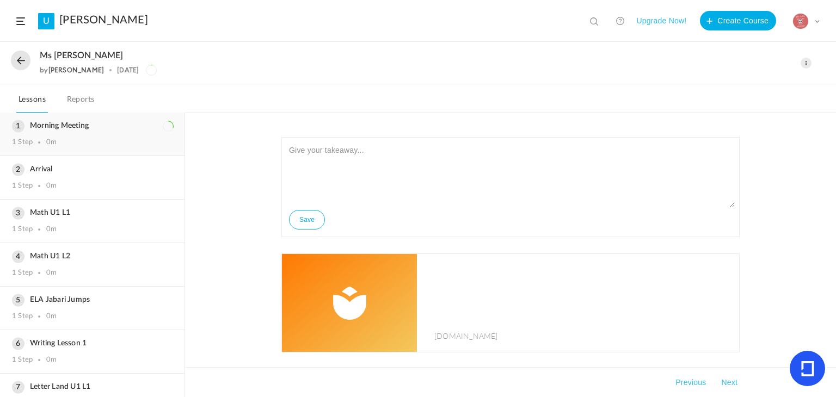
click at [106, 140] on div "1 Step 0m" at bounding box center [92, 142] width 161 height 9
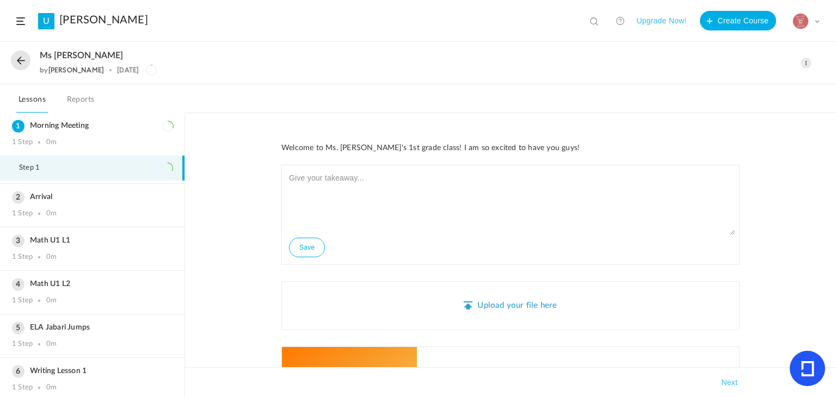
click at [13, 63] on button at bounding box center [21, 61] width 20 height 20
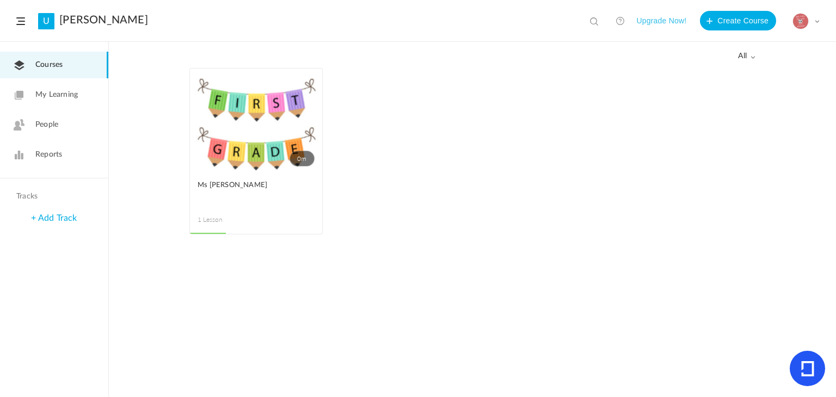
click at [61, 223] on link "+ Add Track" at bounding box center [54, 218] width 46 height 9
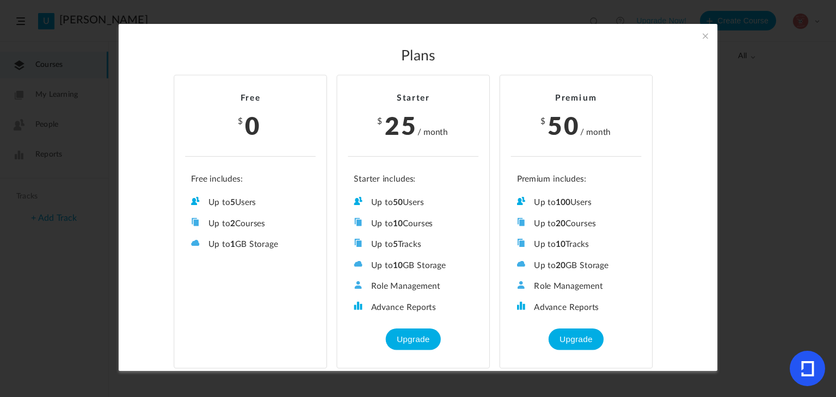
click at [702, 36] on span at bounding box center [706, 36] width 12 height 12
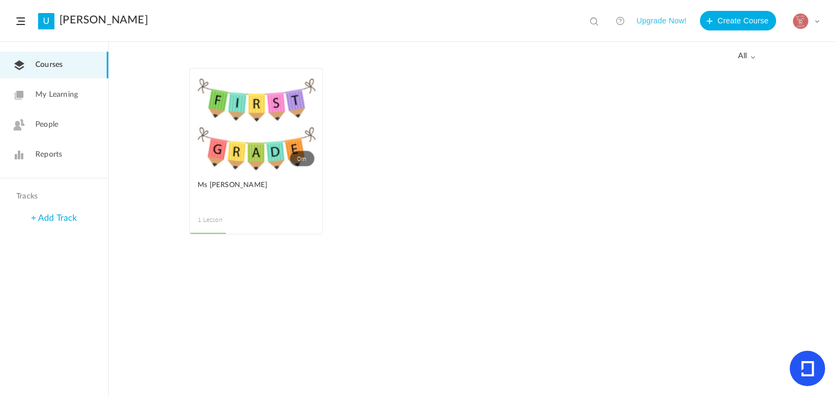
click at [592, 17] on span at bounding box center [595, 22] width 11 height 11
click at [582, 71] on ul "0m Edit Delete Move to draft Remove Progress Ms Danielle 1 Lesson This course i…" at bounding box center [472, 157] width 566 height 178
click at [245, 103] on link "0m" at bounding box center [256, 120] width 132 height 103
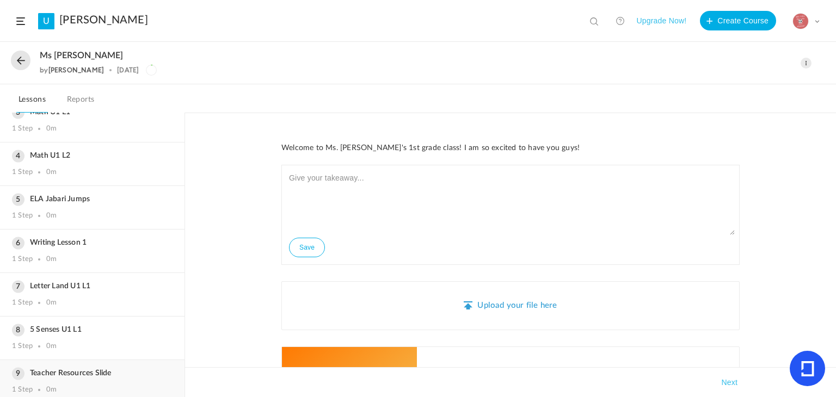
click at [108, 369] on h3 "Teacher Resources Slide" at bounding box center [92, 373] width 161 height 9
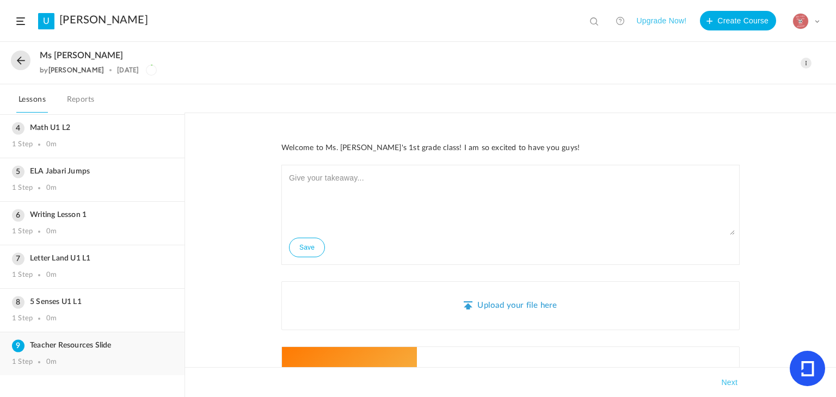
scroll to position [101, 0]
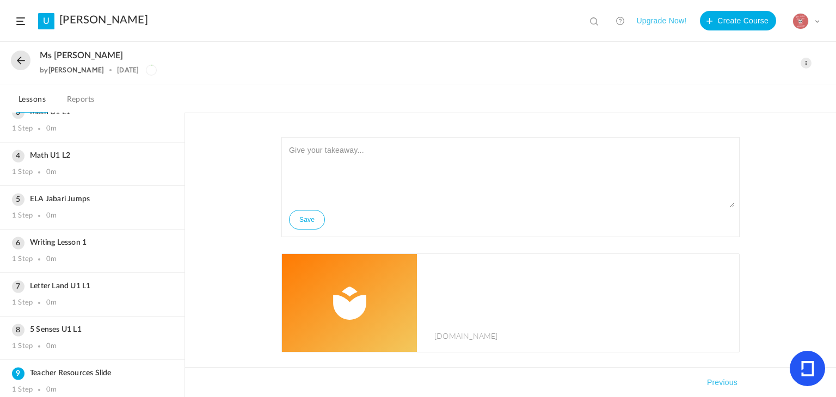
click at [383, 288] on img at bounding box center [349, 303] width 135 height 98
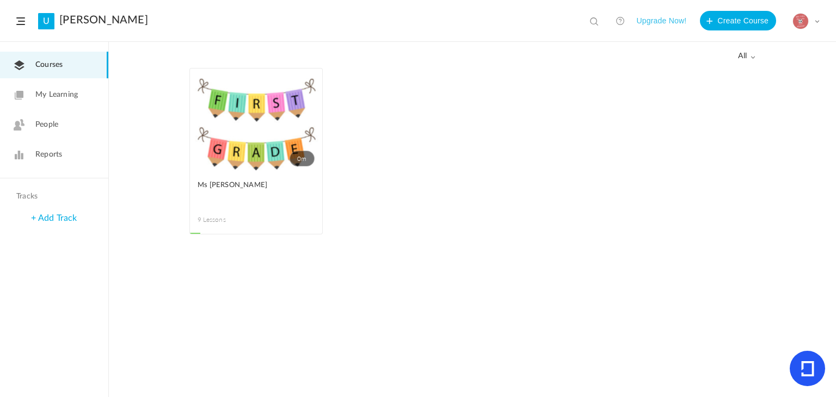
click at [218, 129] on link "0m" at bounding box center [256, 120] width 132 height 103
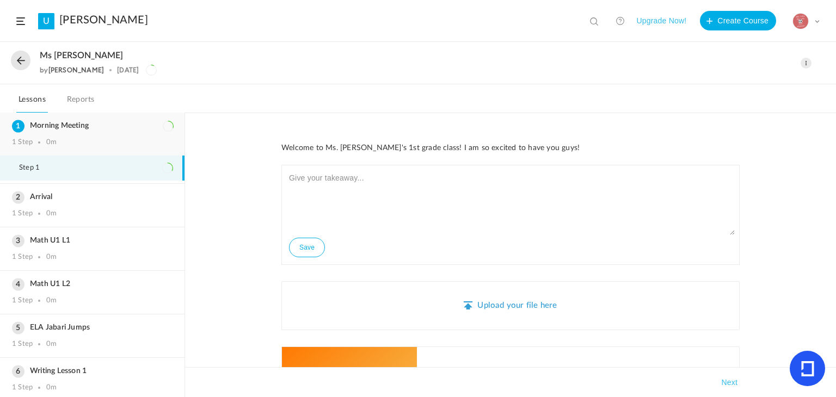
click at [103, 139] on div "1 Step 0m" at bounding box center [92, 142] width 161 height 9
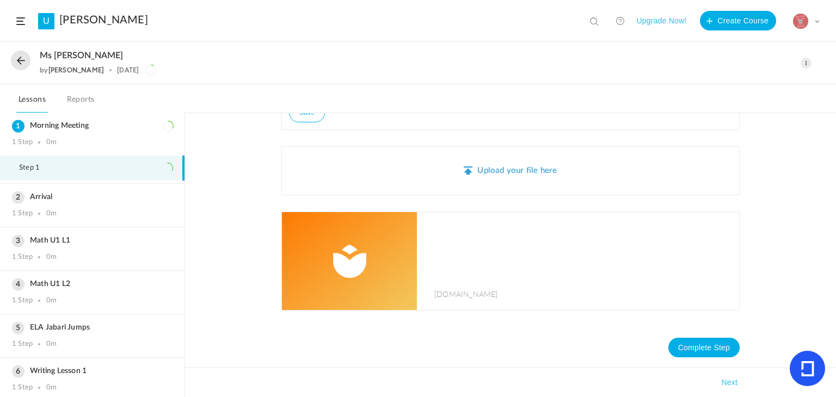
click at [350, 297] on img at bounding box center [349, 261] width 135 height 98
click at [103, 182] on ul "Step 1" at bounding box center [92, 170] width 185 height 28
click at [105, 204] on div "Arrival 1 Step 0m" at bounding box center [92, 205] width 185 height 43
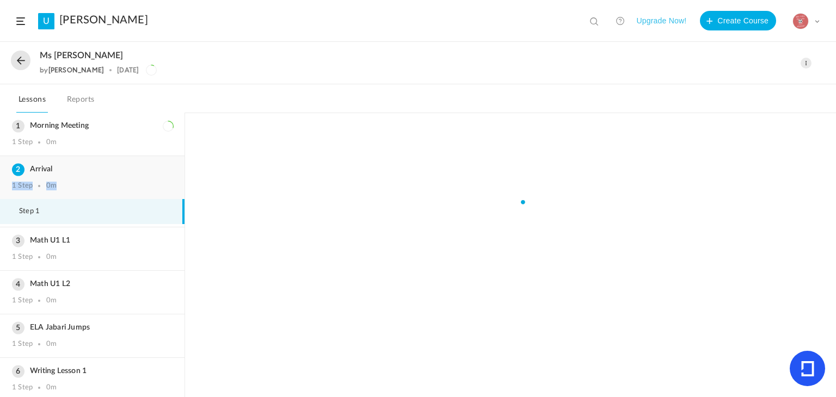
click at [155, 182] on div "1 Step 0m" at bounding box center [92, 186] width 161 height 9
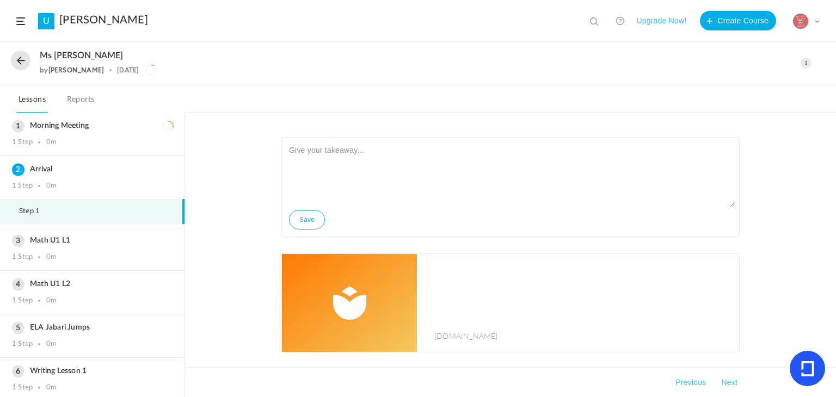
click at [258, 295] on div "Save [DOMAIN_NAME] Sorry! The content that you are looking for is not available…" at bounding box center [510, 255] width 651 height 285
click at [323, 274] on img at bounding box center [349, 303] width 135 height 98
